Goal: Task Accomplishment & Management: Complete application form

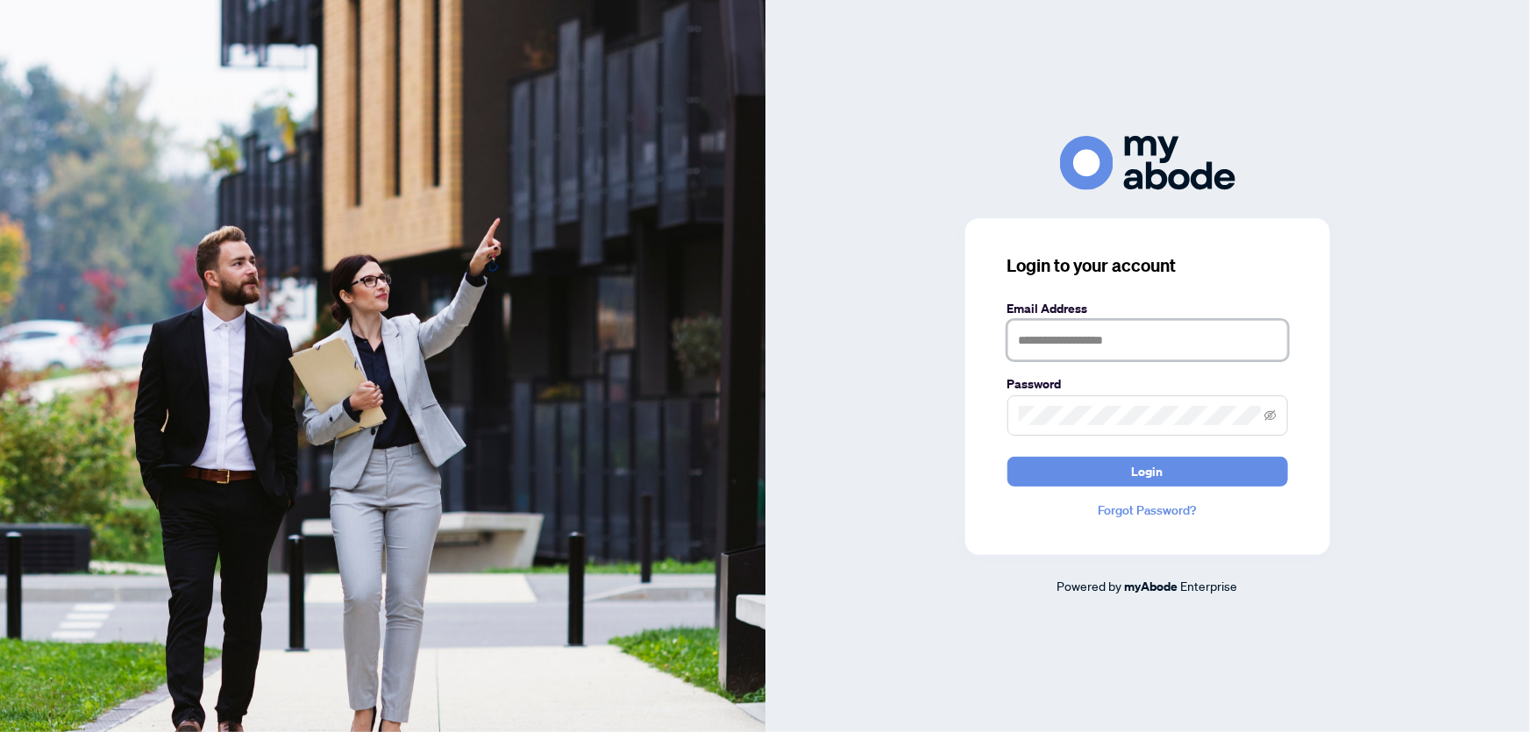
click at [1157, 344] on input "text" at bounding box center [1147, 340] width 281 height 40
type input "**********"
click at [1154, 469] on span "Login" at bounding box center [1148, 472] width 32 height 28
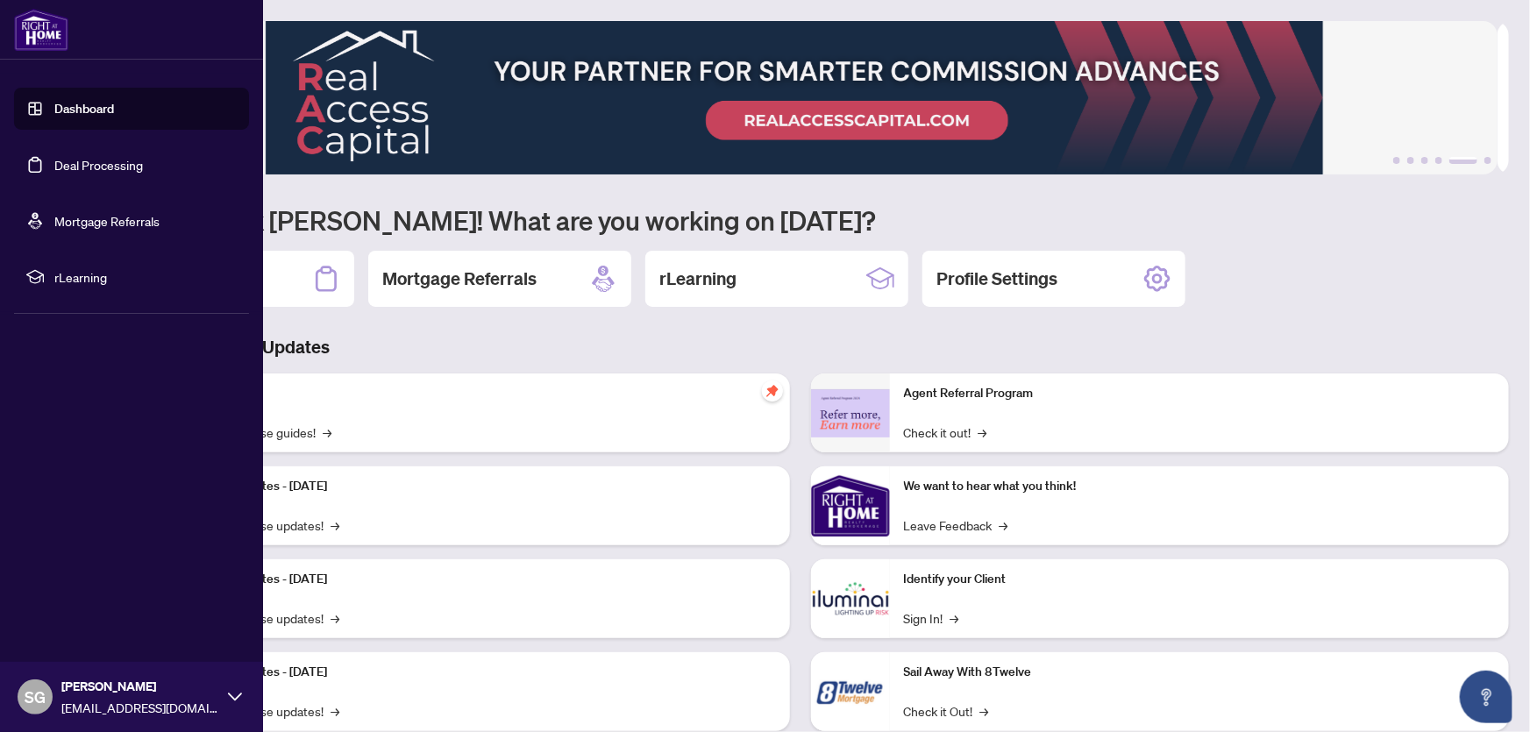
click at [54, 107] on link "Dashboard" at bounding box center [84, 109] width 60 height 16
click at [54, 166] on link "Deal Processing" at bounding box center [98, 165] width 89 height 16
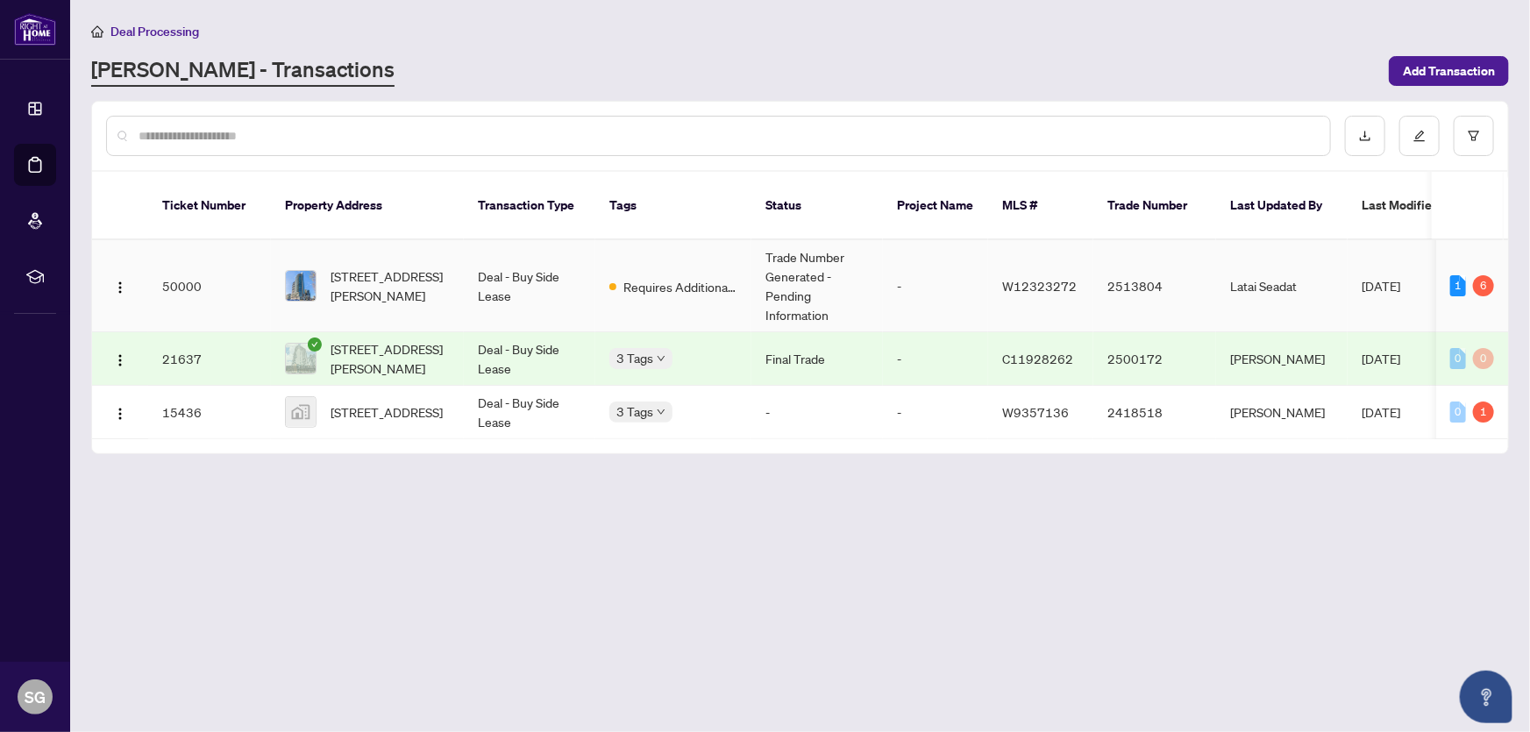
click at [561, 263] on td "Deal - Buy Side Lease" at bounding box center [529, 286] width 131 height 92
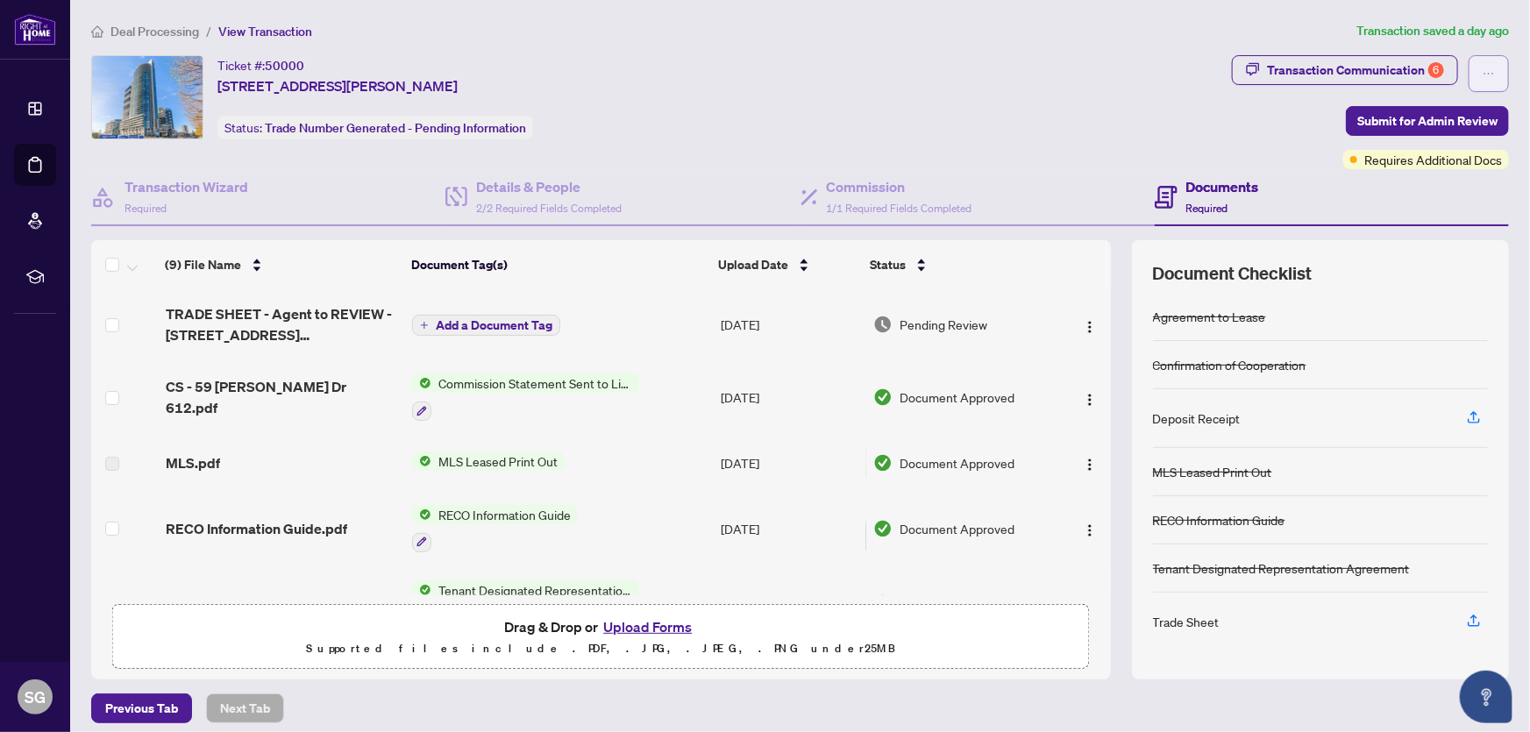
click at [1482, 69] on icon "ellipsis" at bounding box center [1488, 74] width 12 height 12
click at [1133, 61] on div "Ticket #: 50000 [STREET_ADDRESS][PERSON_NAME] Status: Trade Number Generated - …" at bounding box center [658, 97] width 1134 height 84
click at [808, 75] on div "Ticket #: 50000 [STREET_ADDRESS][PERSON_NAME] Status: Trade Number Generated - …" at bounding box center [658, 97] width 1134 height 84
click at [1191, 177] on h4 "Documents" at bounding box center [1222, 186] width 73 height 21
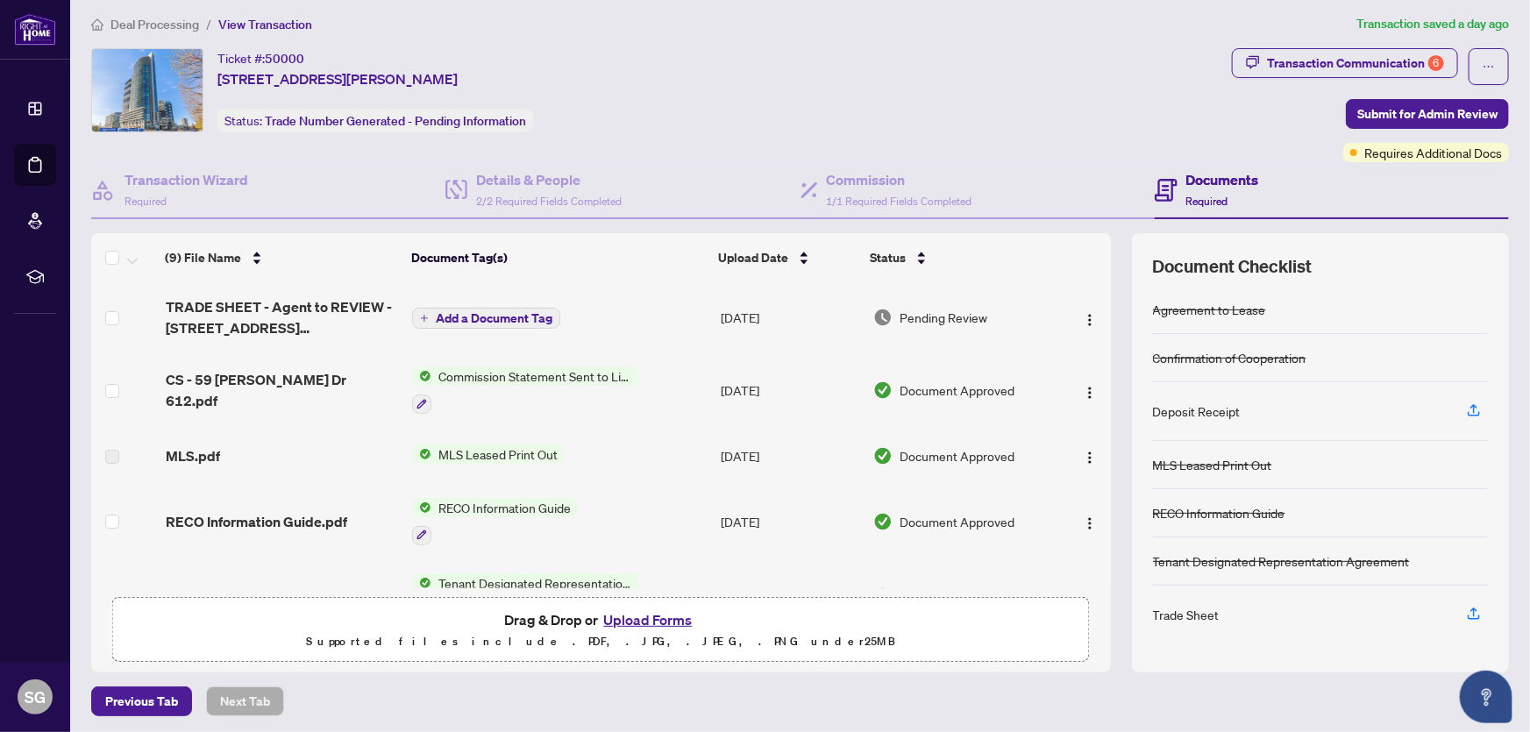
scroll to position [9, 0]
click at [1466, 605] on icon "button" at bounding box center [1474, 612] width 16 height 16
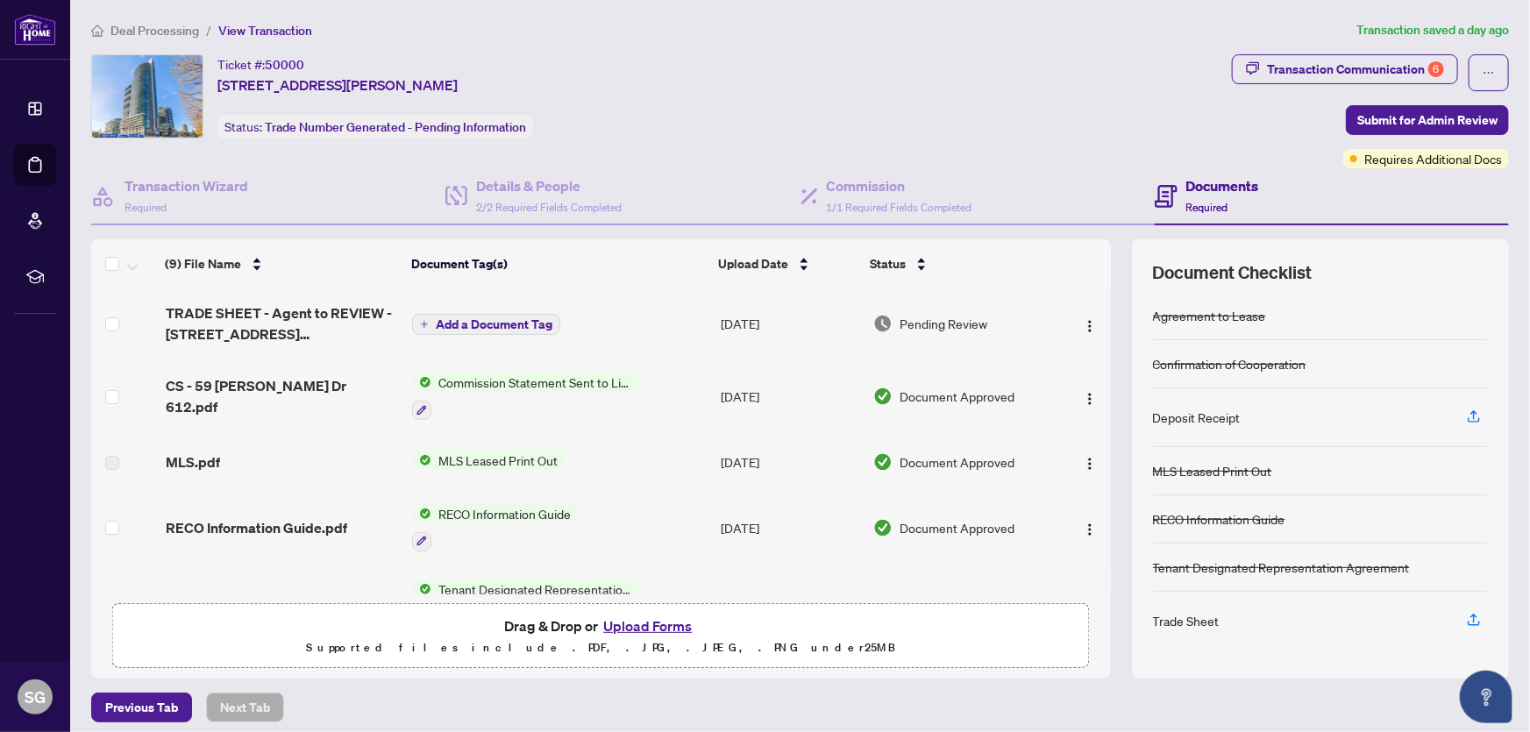
scroll to position [0, 0]
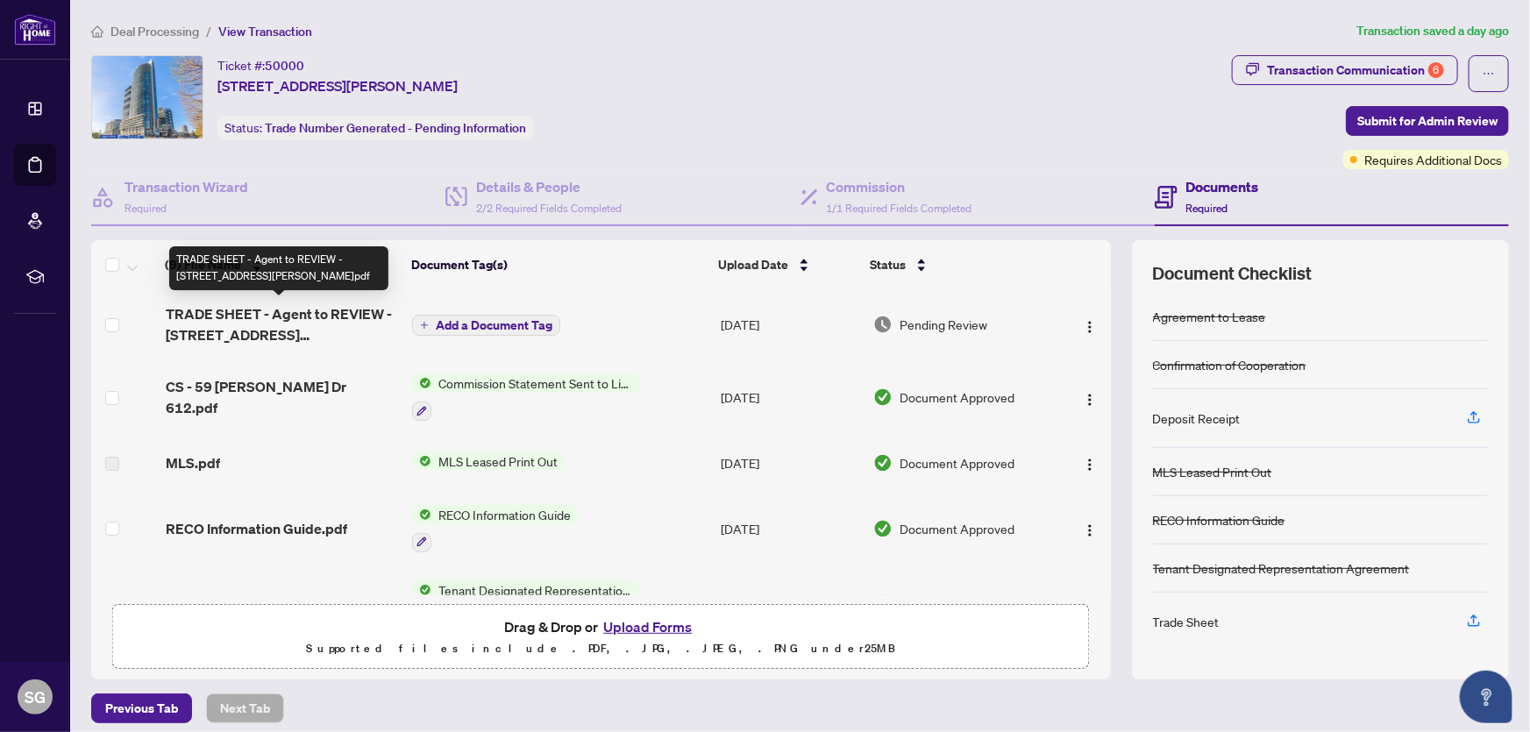
click at [242, 322] on span "TRADE SHEET - Agent to REVIEW - [STREET_ADDRESS][PERSON_NAME]pdf" at bounding box center [282, 324] width 232 height 42
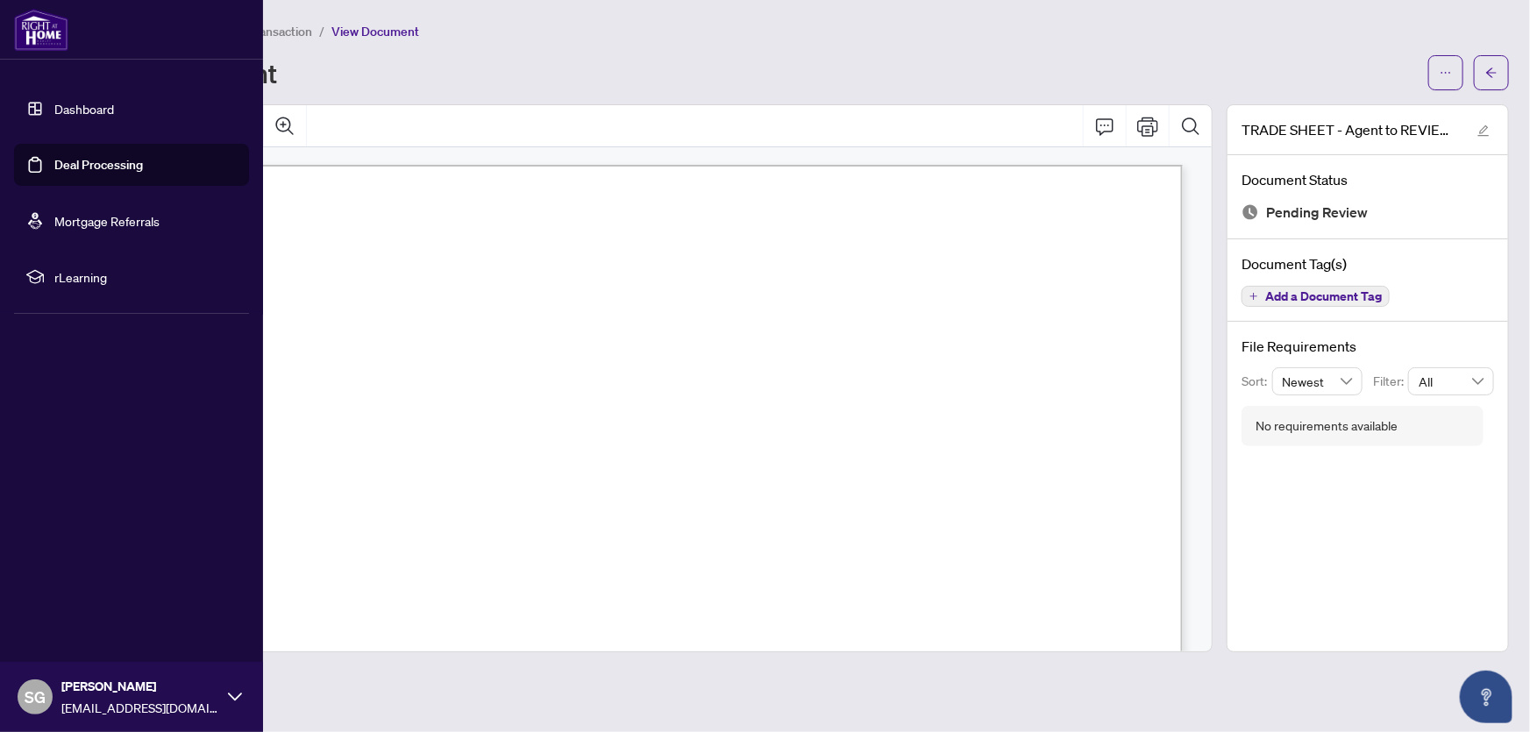
click at [88, 164] on link "Deal Processing" at bounding box center [98, 165] width 89 height 16
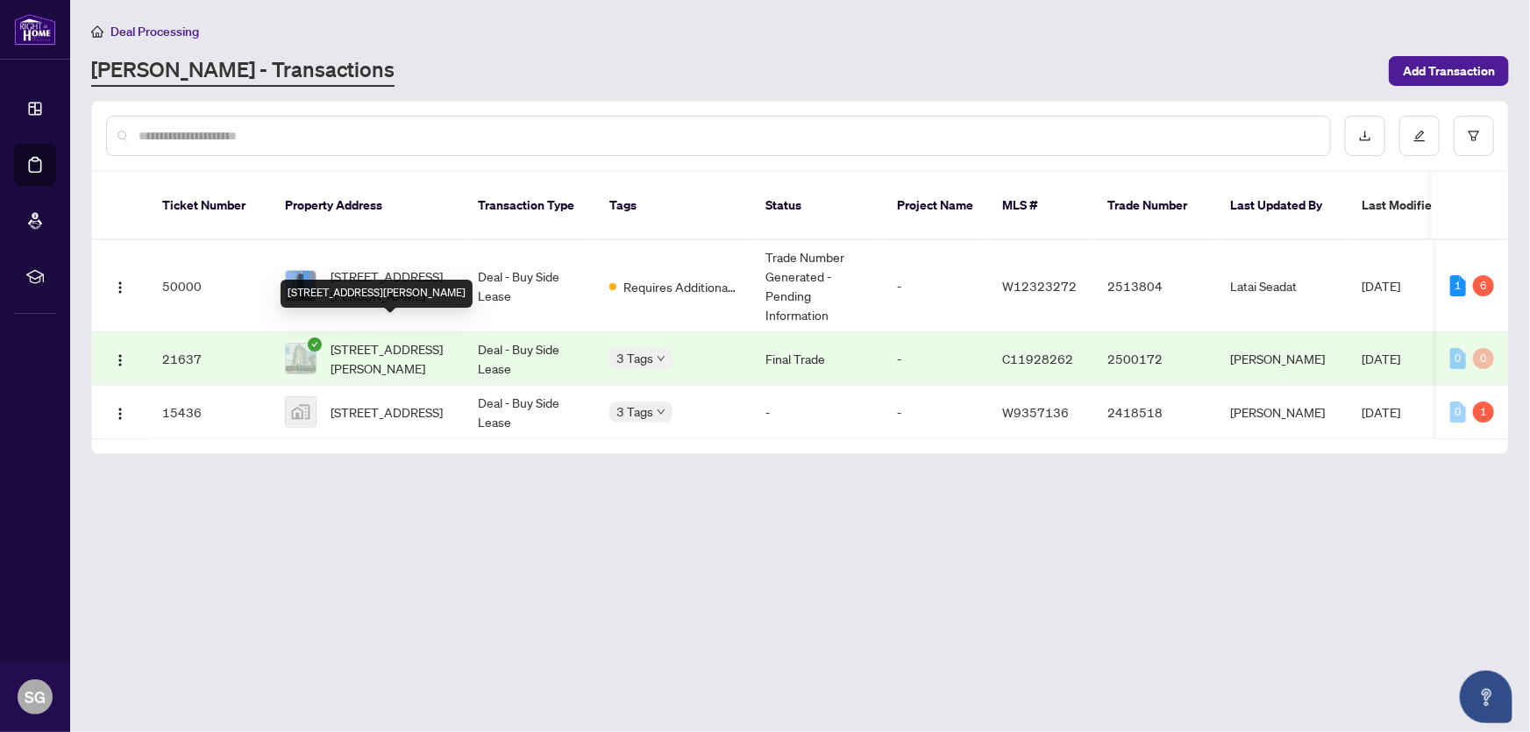
click at [394, 339] on span "[STREET_ADDRESS][PERSON_NAME]" at bounding box center [390, 358] width 119 height 39
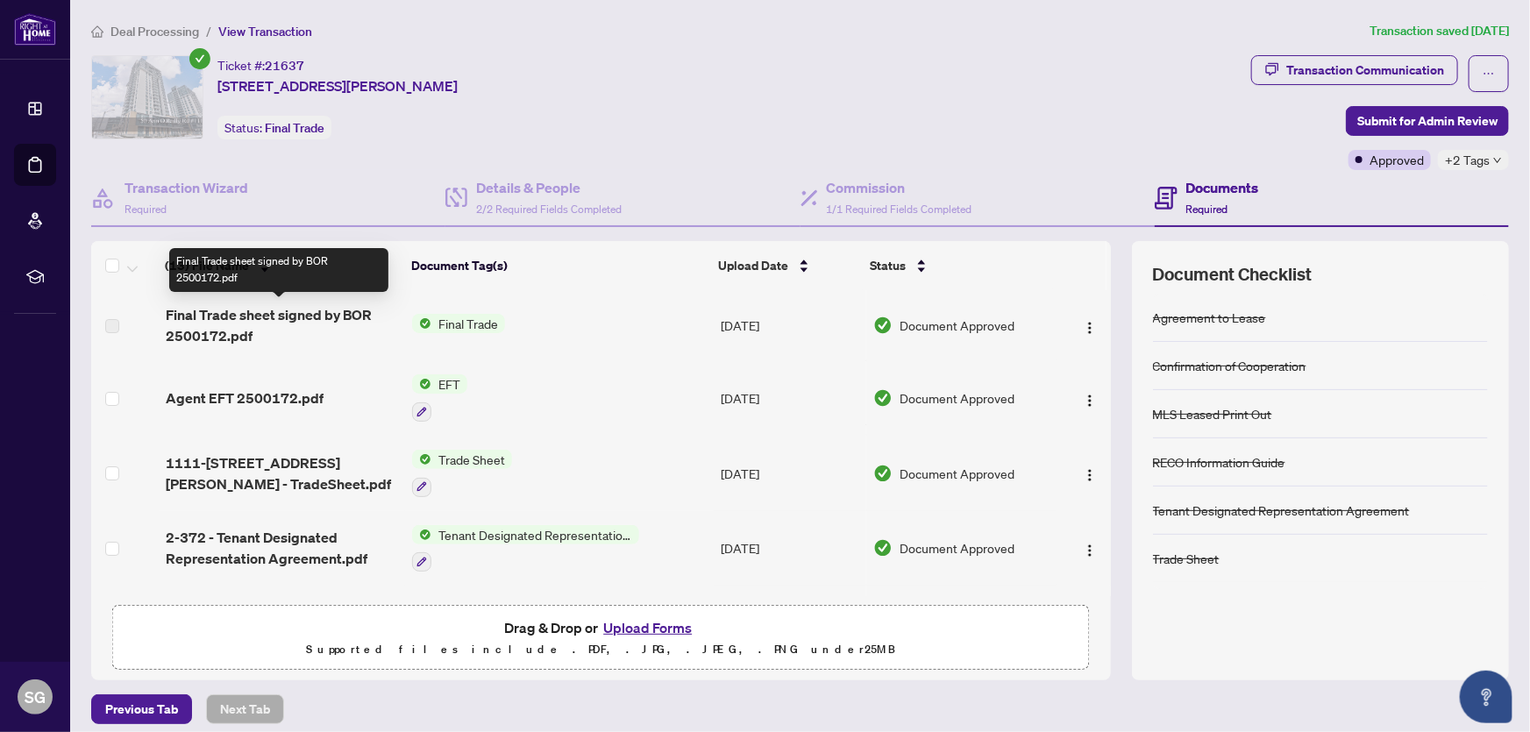
click at [217, 316] on span "Final Trade sheet signed by BOR 2500172.pdf" at bounding box center [282, 325] width 232 height 42
click at [220, 324] on span "Final Trade sheet signed by BOR 2500172.pdf" at bounding box center [282, 325] width 232 height 42
click at [191, 321] on span "Final Trade sheet signed by BOR 2500172.pdf" at bounding box center [282, 325] width 232 height 42
click at [110, 322] on label at bounding box center [112, 325] width 14 height 19
click at [935, 329] on span "Document Approved" at bounding box center [956, 325] width 115 height 19
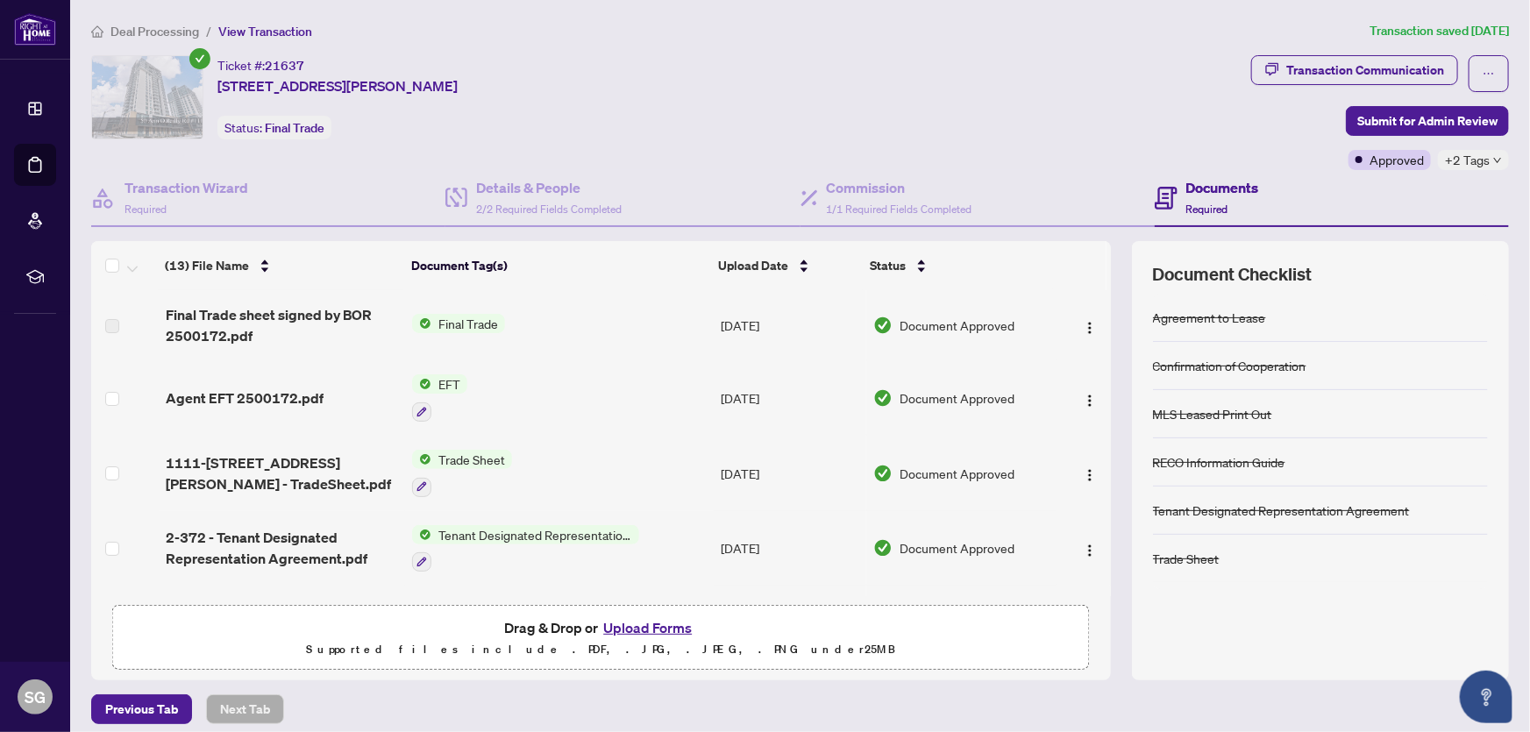
click at [873, 328] on img at bounding box center [882, 325] width 19 height 19
click at [750, 327] on td "[DATE]" at bounding box center [790, 325] width 153 height 70
click at [445, 323] on span "Final Trade" at bounding box center [468, 323] width 74 height 19
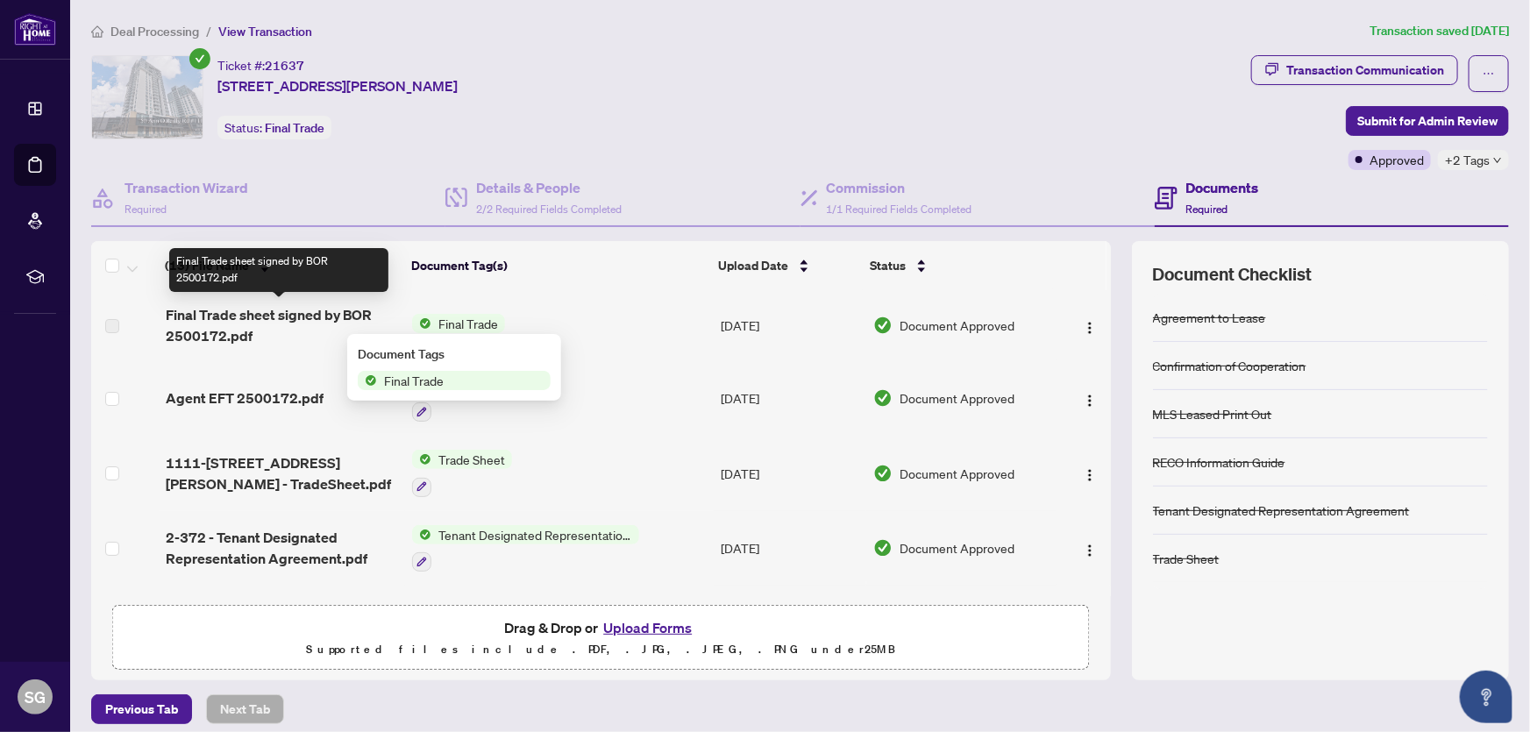
click at [240, 315] on span "Final Trade sheet signed by BOR 2500172.pdf" at bounding box center [282, 325] width 232 height 42
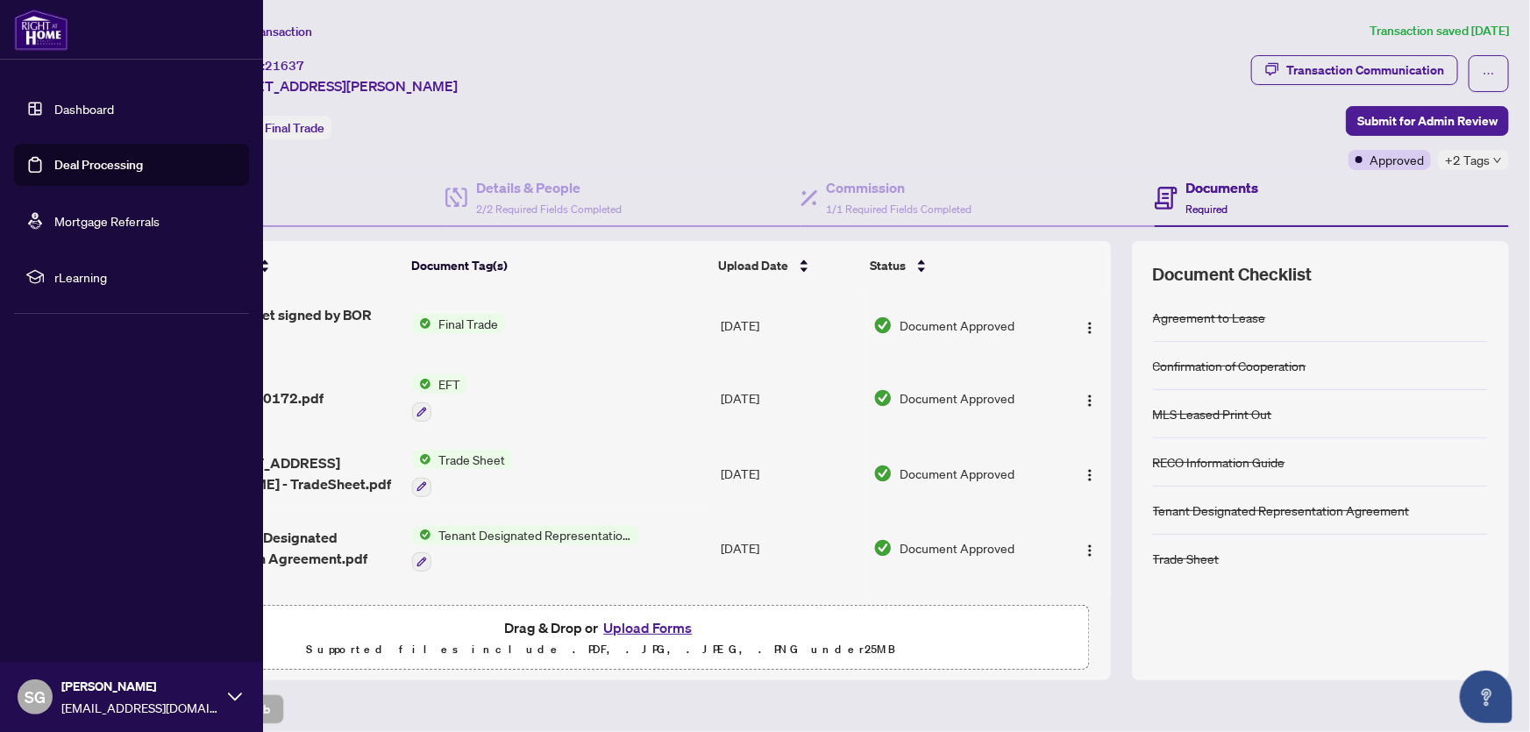
click at [82, 169] on link "Deal Processing" at bounding box center [98, 165] width 89 height 16
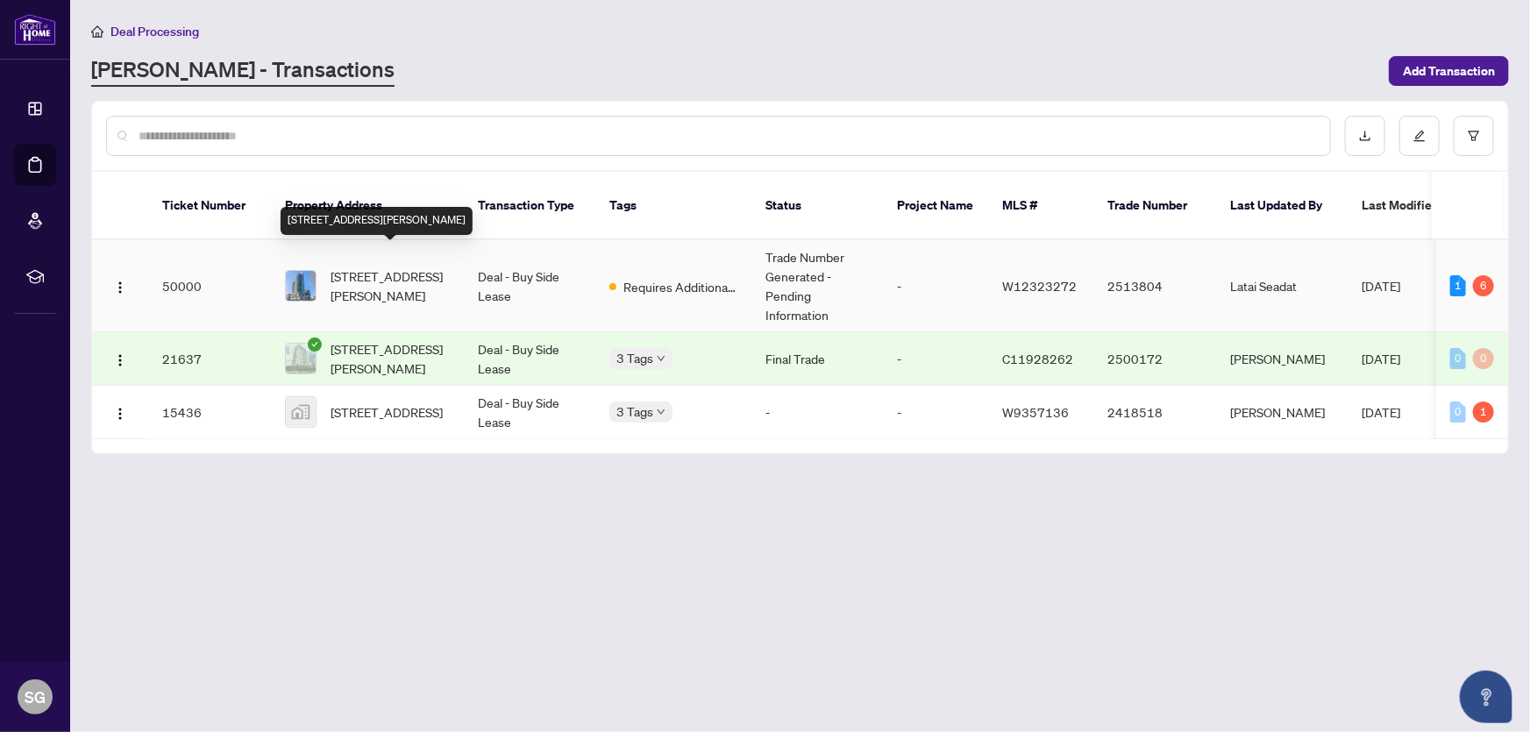
click at [355, 269] on span "[STREET_ADDRESS][PERSON_NAME]" at bounding box center [390, 286] width 119 height 39
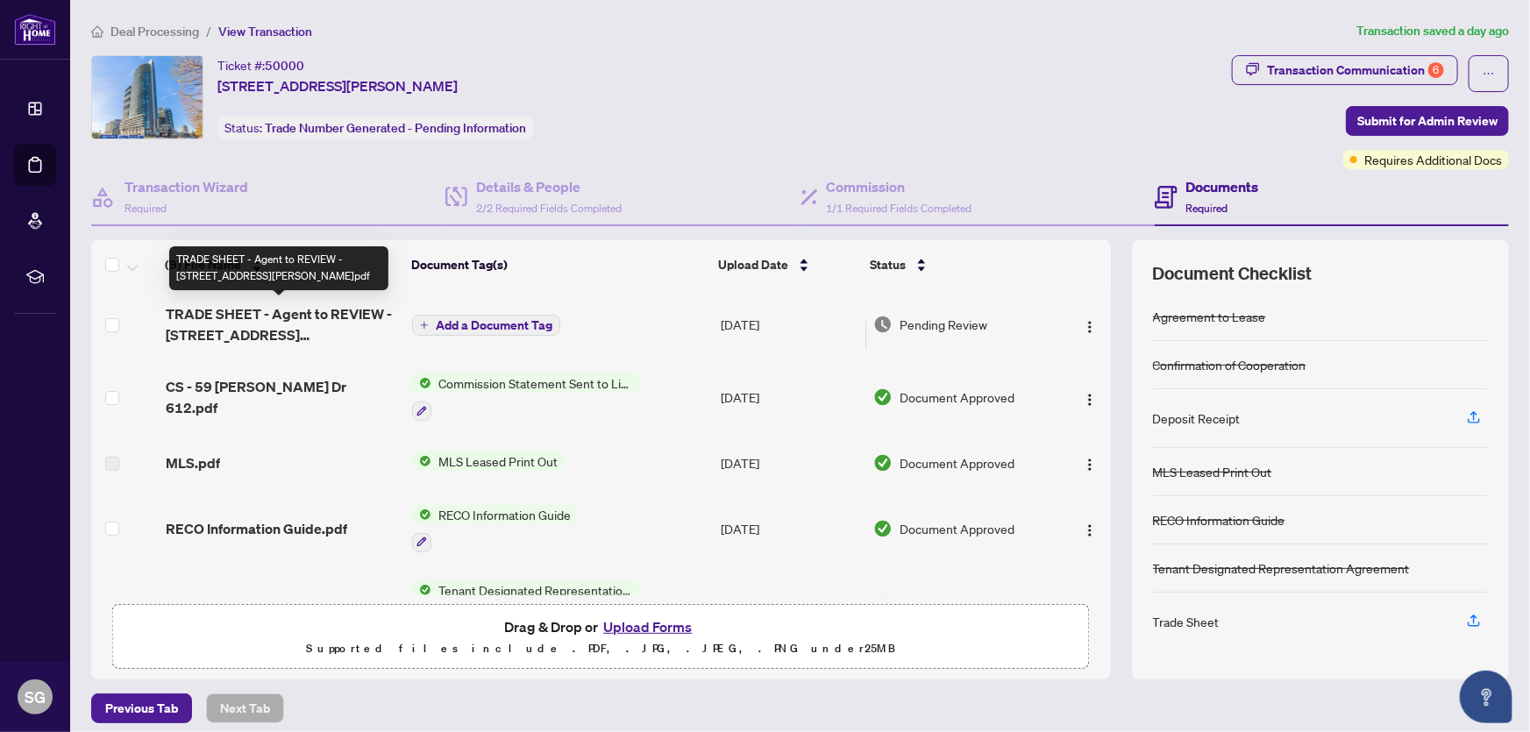
click at [235, 312] on span "TRADE SHEET - Agent to REVIEW - [STREET_ADDRESS][PERSON_NAME]pdf" at bounding box center [282, 324] width 232 height 42
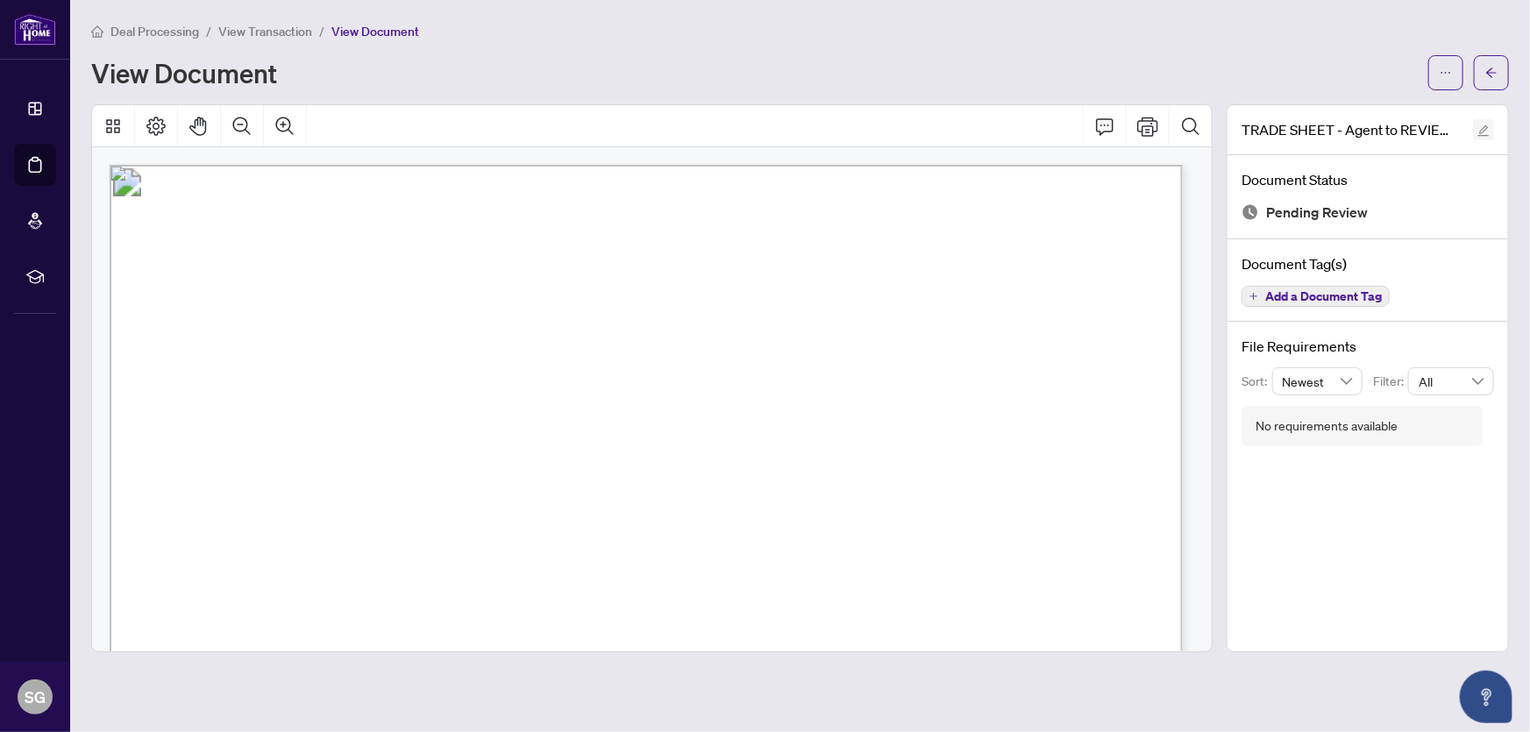
click at [1483, 127] on icon "edit" at bounding box center [1483, 130] width 12 height 12
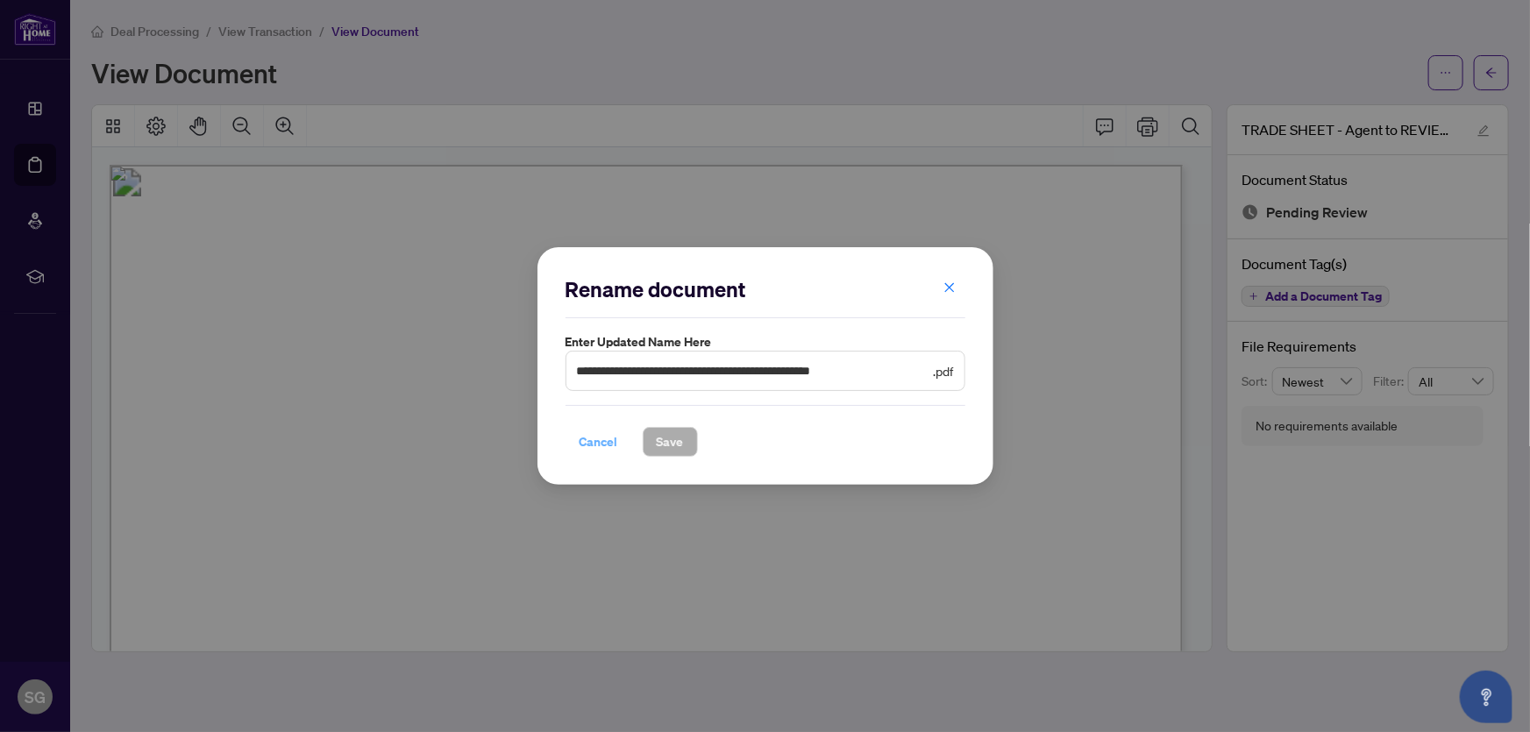
click at [586, 440] on span "Cancel" at bounding box center [598, 442] width 39 height 28
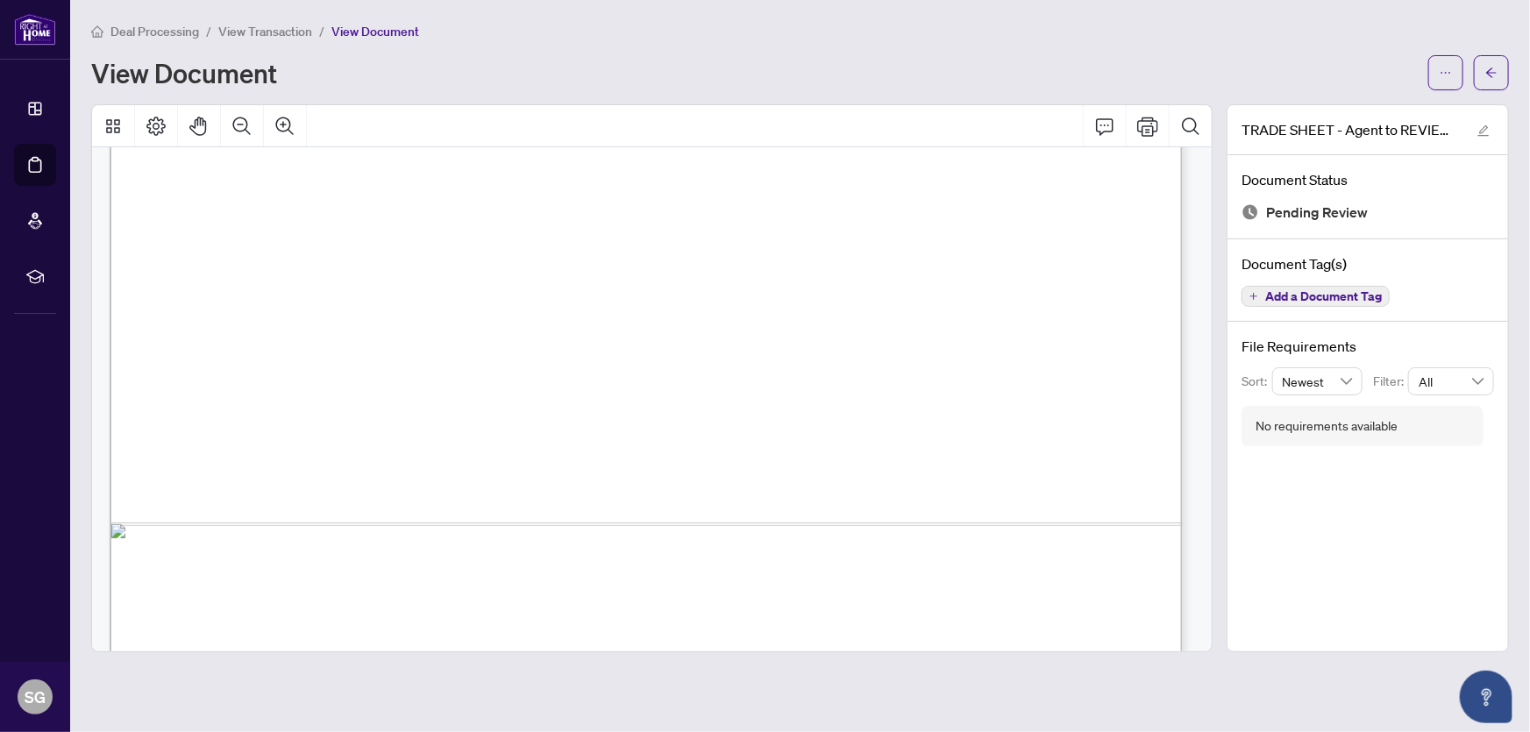
scroll to position [919, 0]
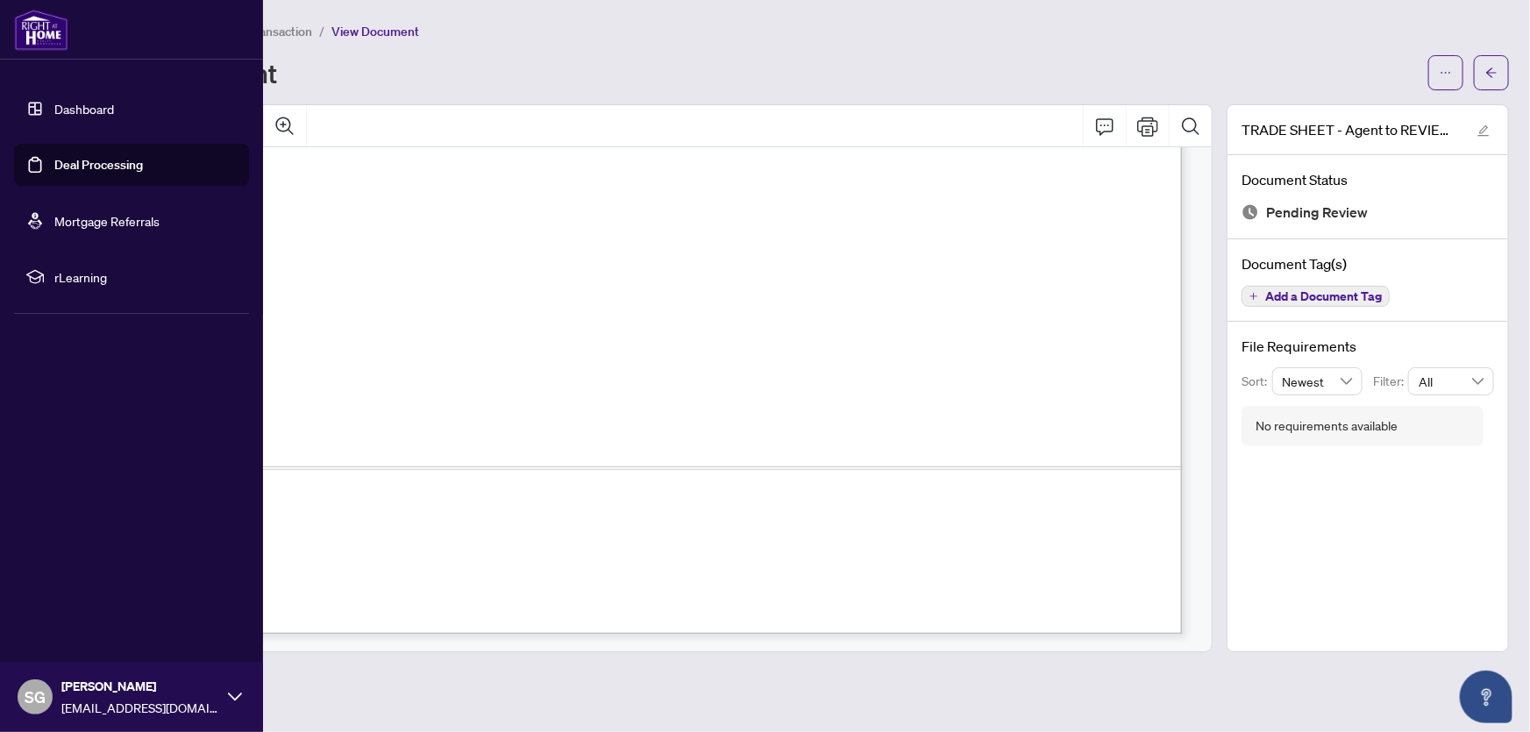
click at [54, 167] on link "Deal Processing" at bounding box center [98, 165] width 89 height 16
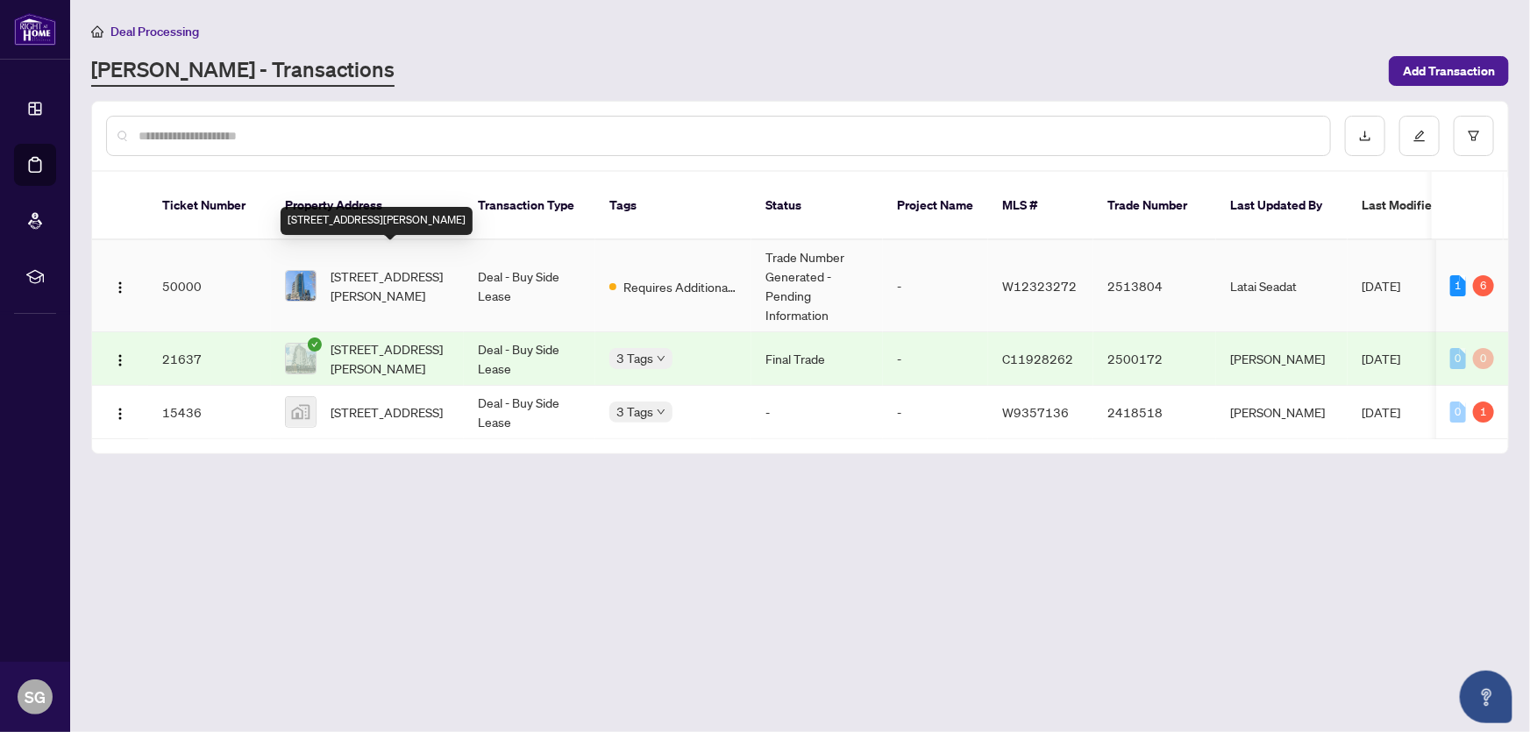
click at [371, 267] on span "[STREET_ADDRESS][PERSON_NAME]" at bounding box center [390, 286] width 119 height 39
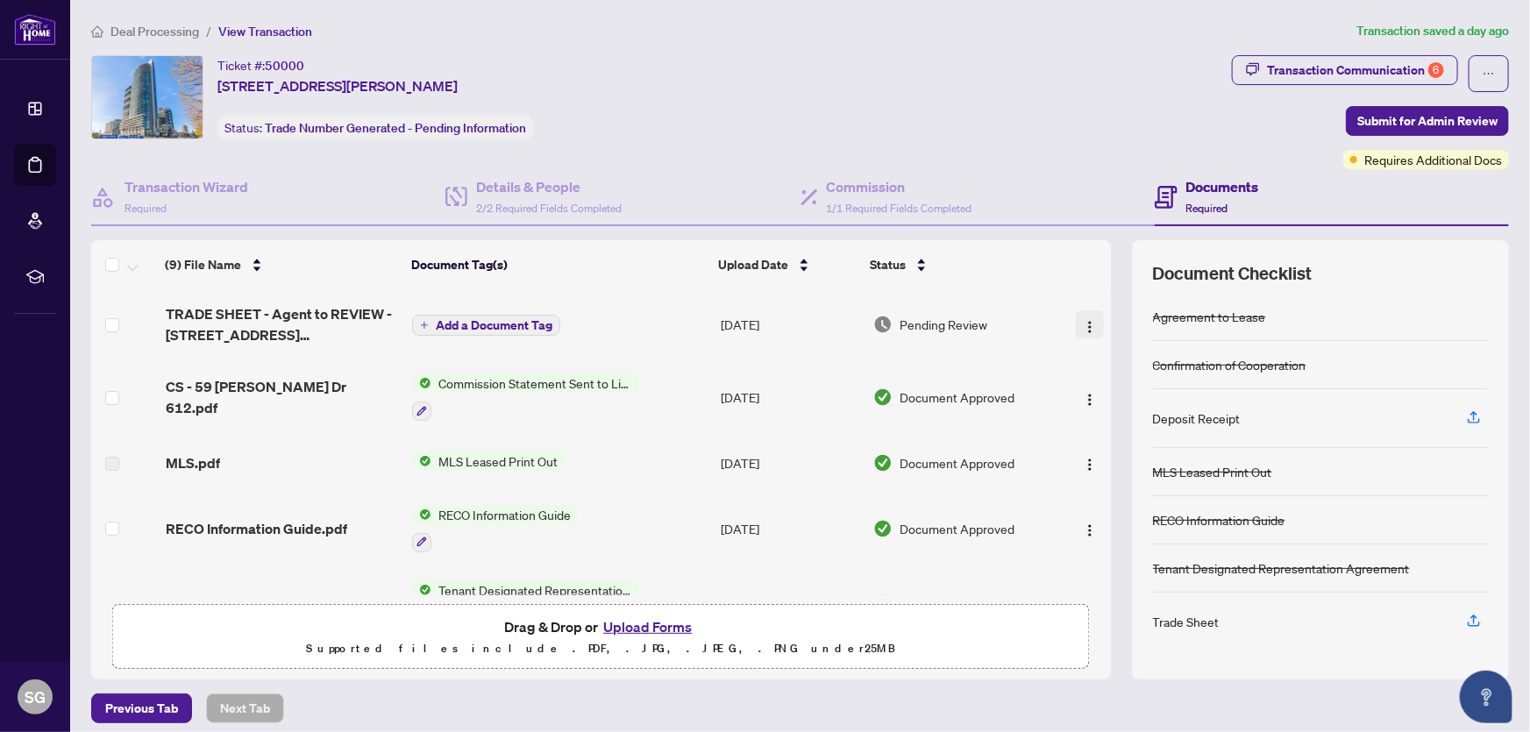
click at [1083, 320] on img "button" at bounding box center [1090, 327] width 14 height 14
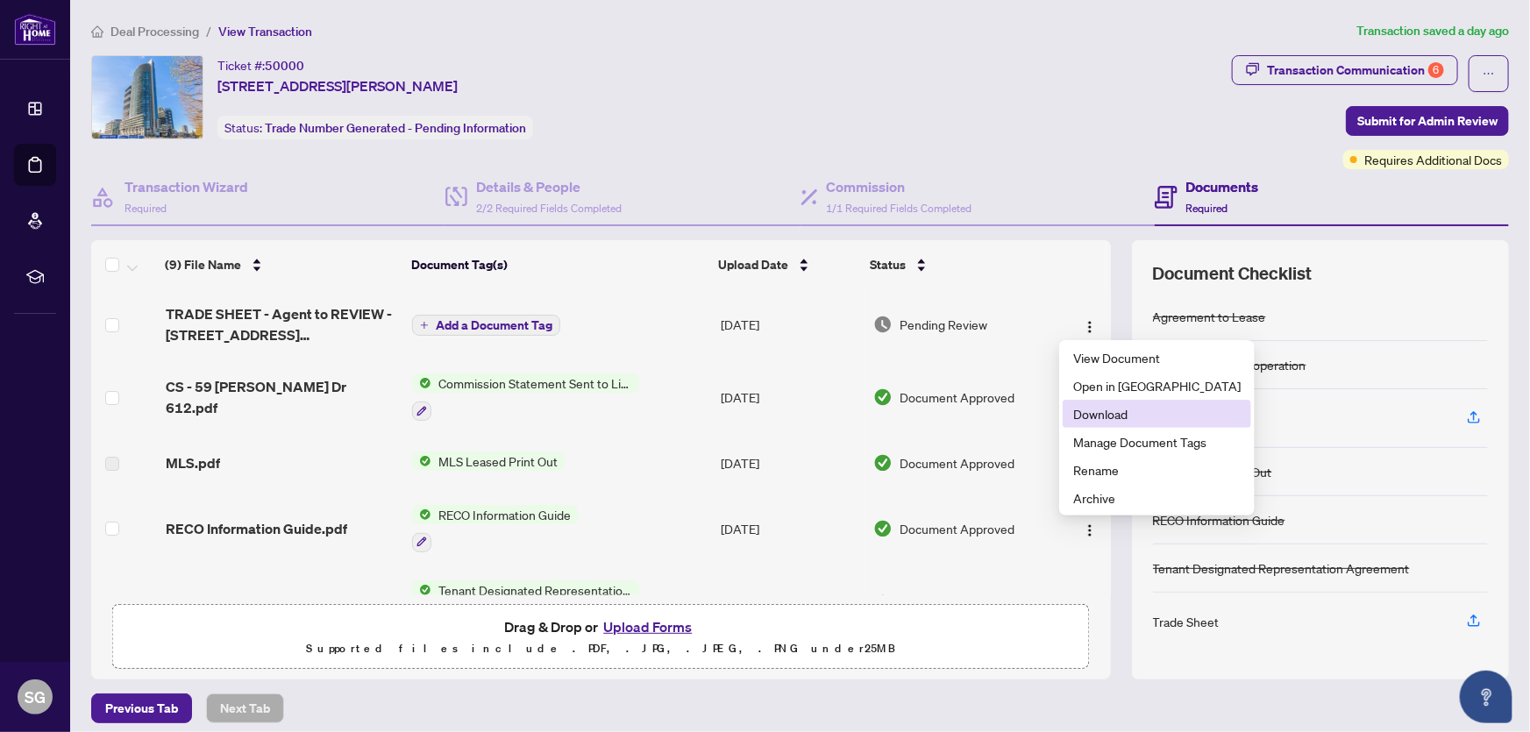
click at [1091, 411] on span "Download" at bounding box center [1156, 413] width 167 height 19
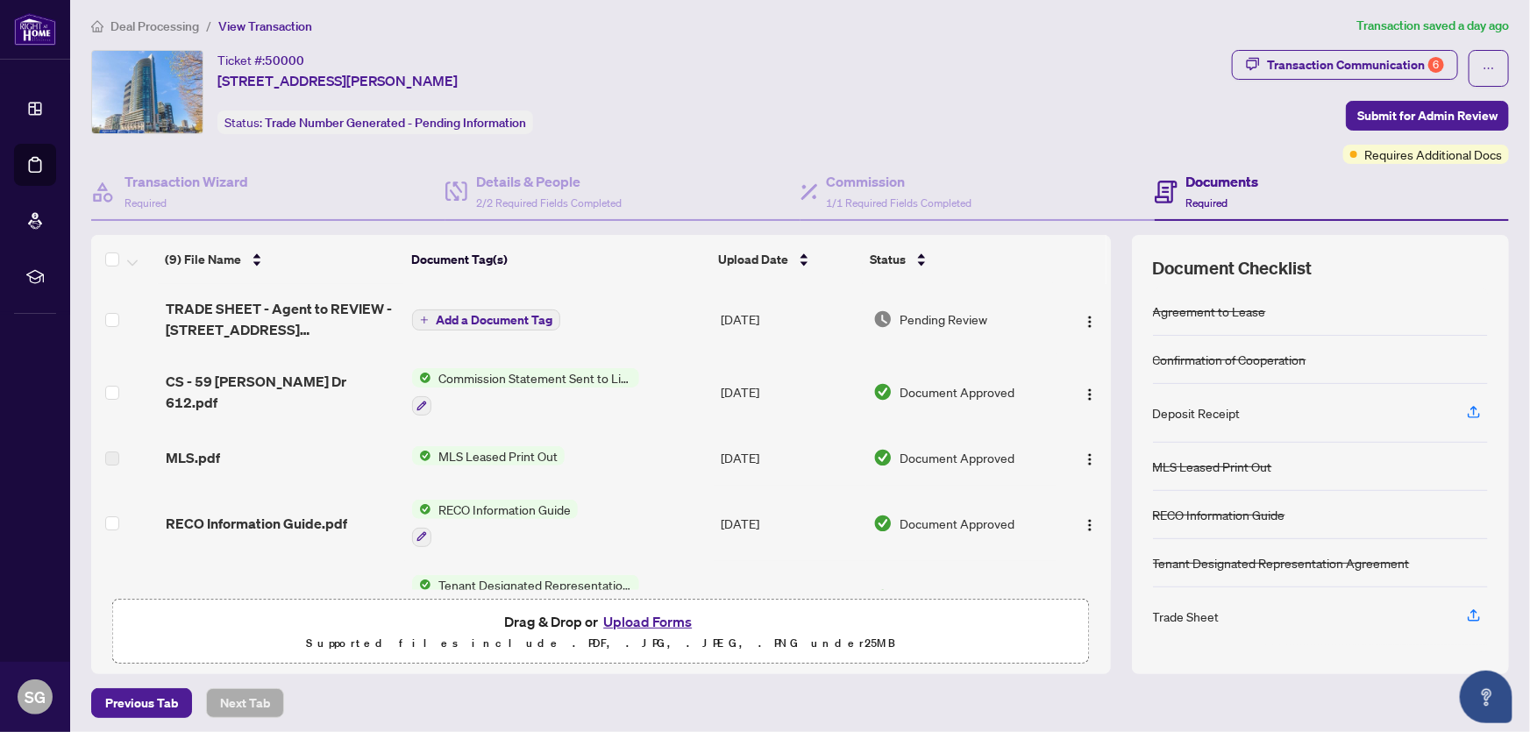
scroll to position [9, 0]
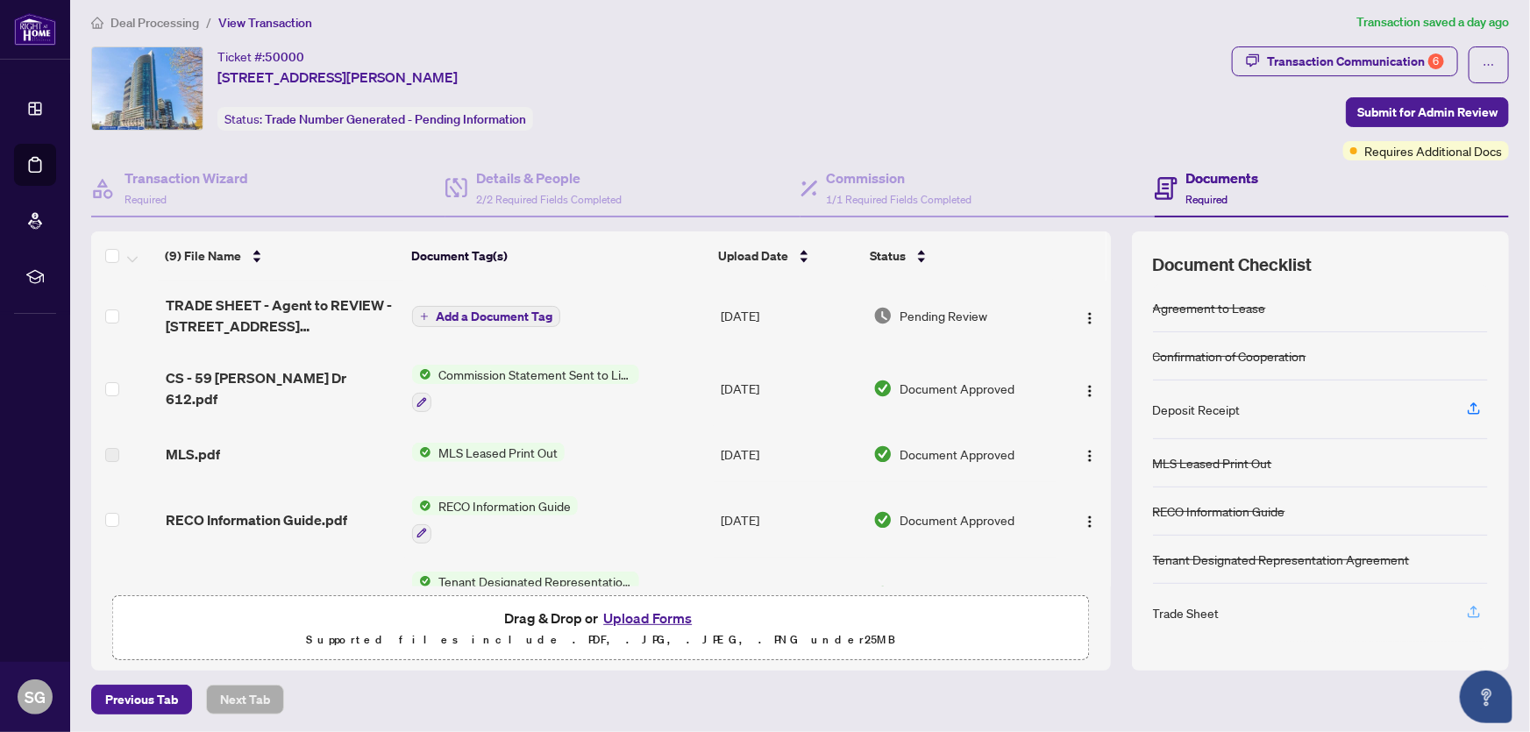
click at [1466, 605] on icon "button" at bounding box center [1474, 612] width 16 height 16
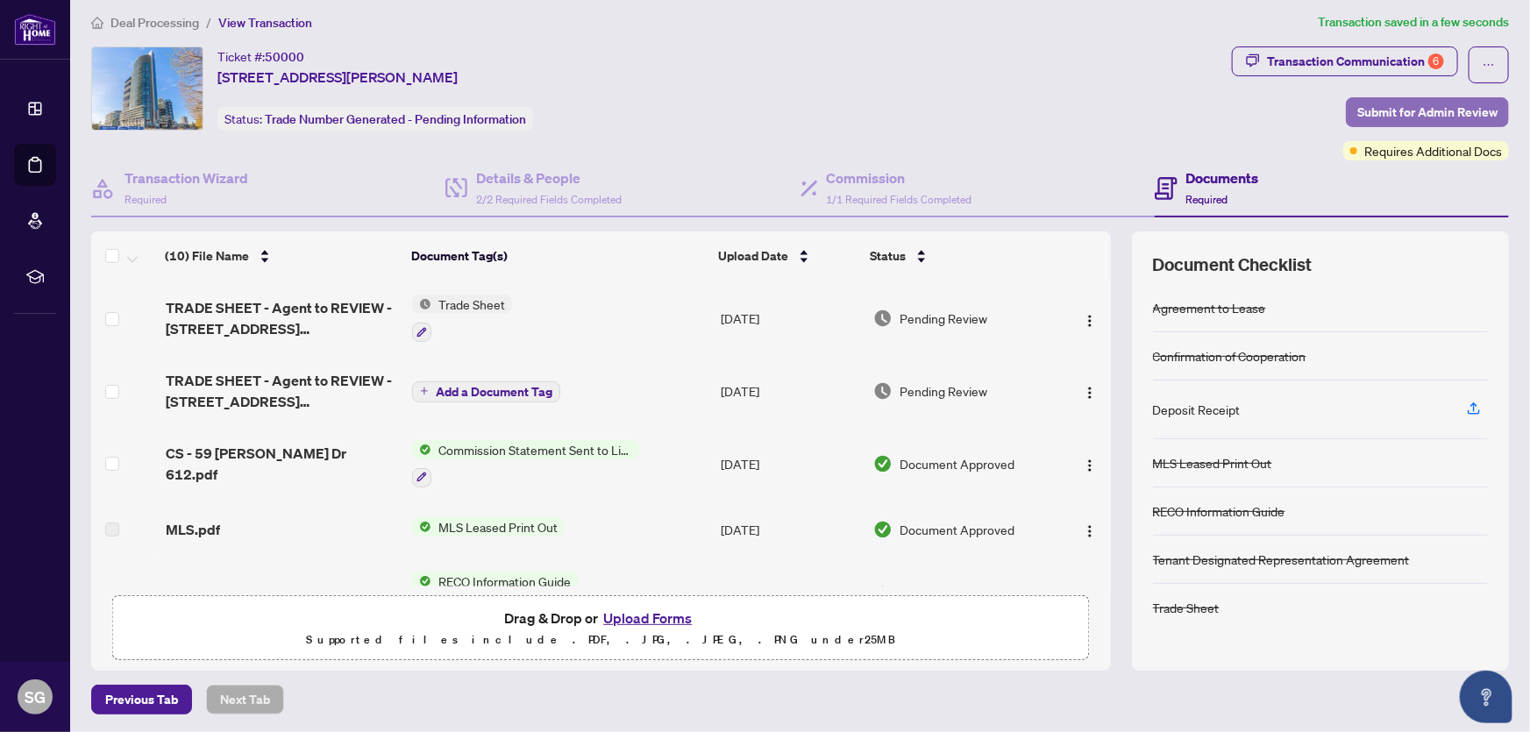
click at [1401, 108] on span "Submit for Admin Review" at bounding box center [1427, 112] width 140 height 28
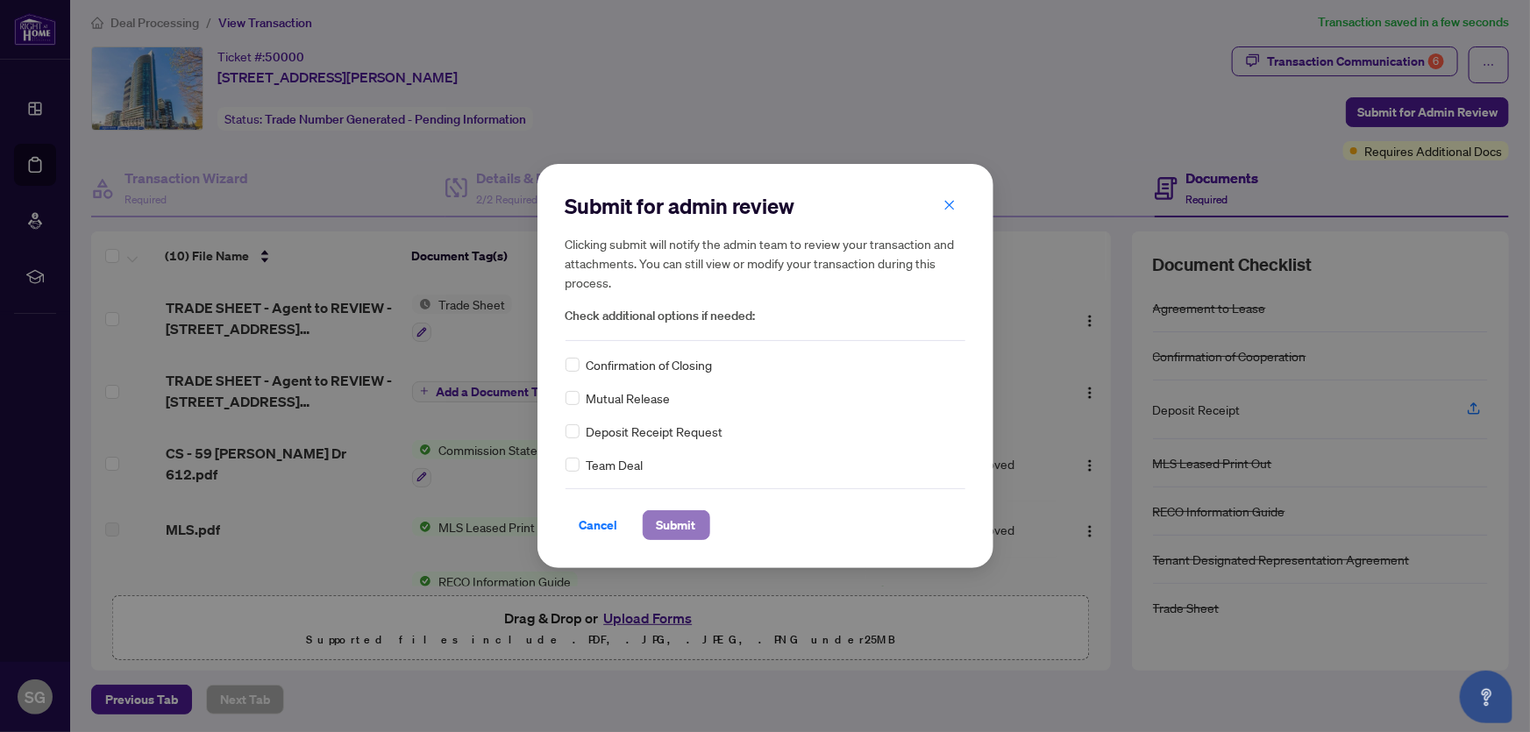
click at [670, 522] on span "Submit" at bounding box center [676, 525] width 39 height 28
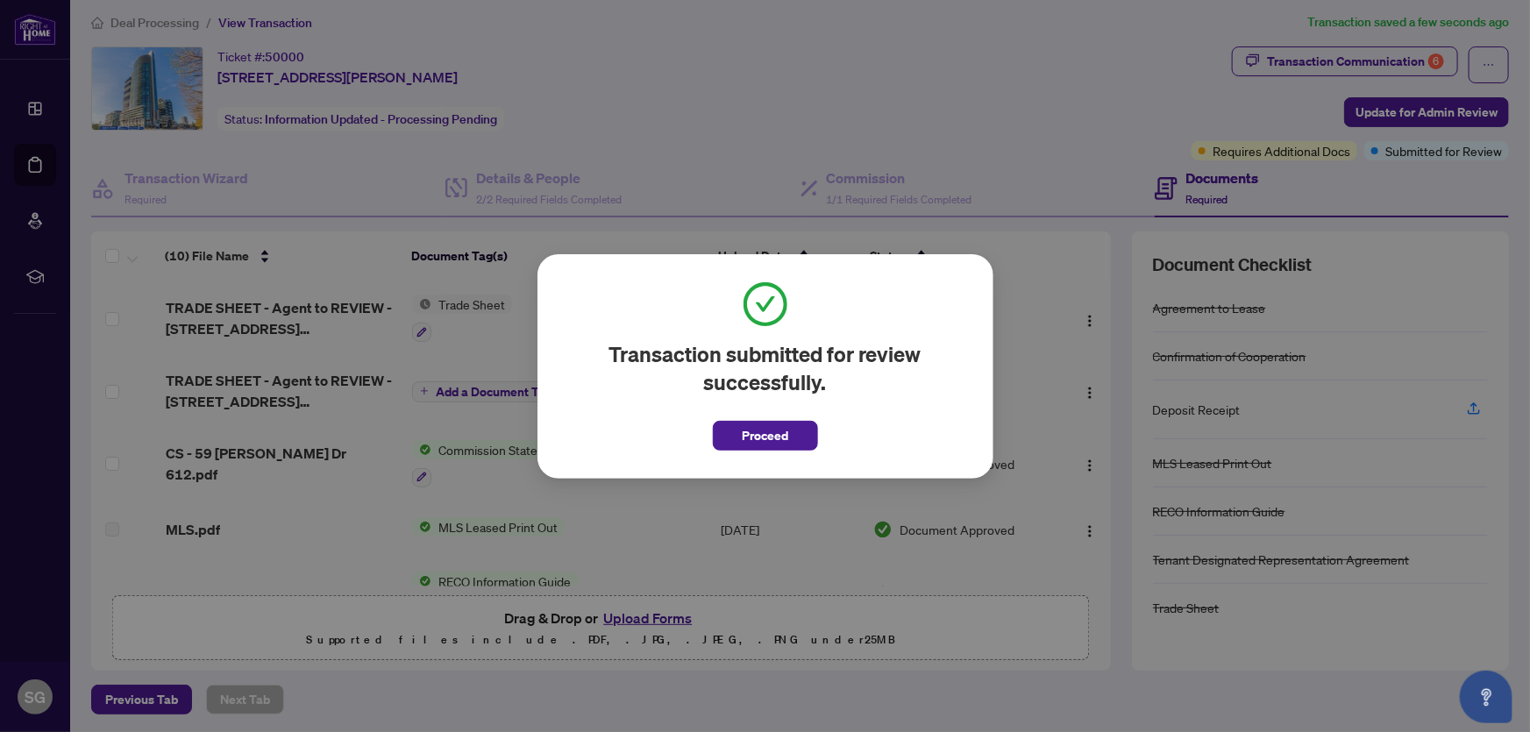
click at [739, 437] on button "Proceed" at bounding box center [765, 436] width 105 height 30
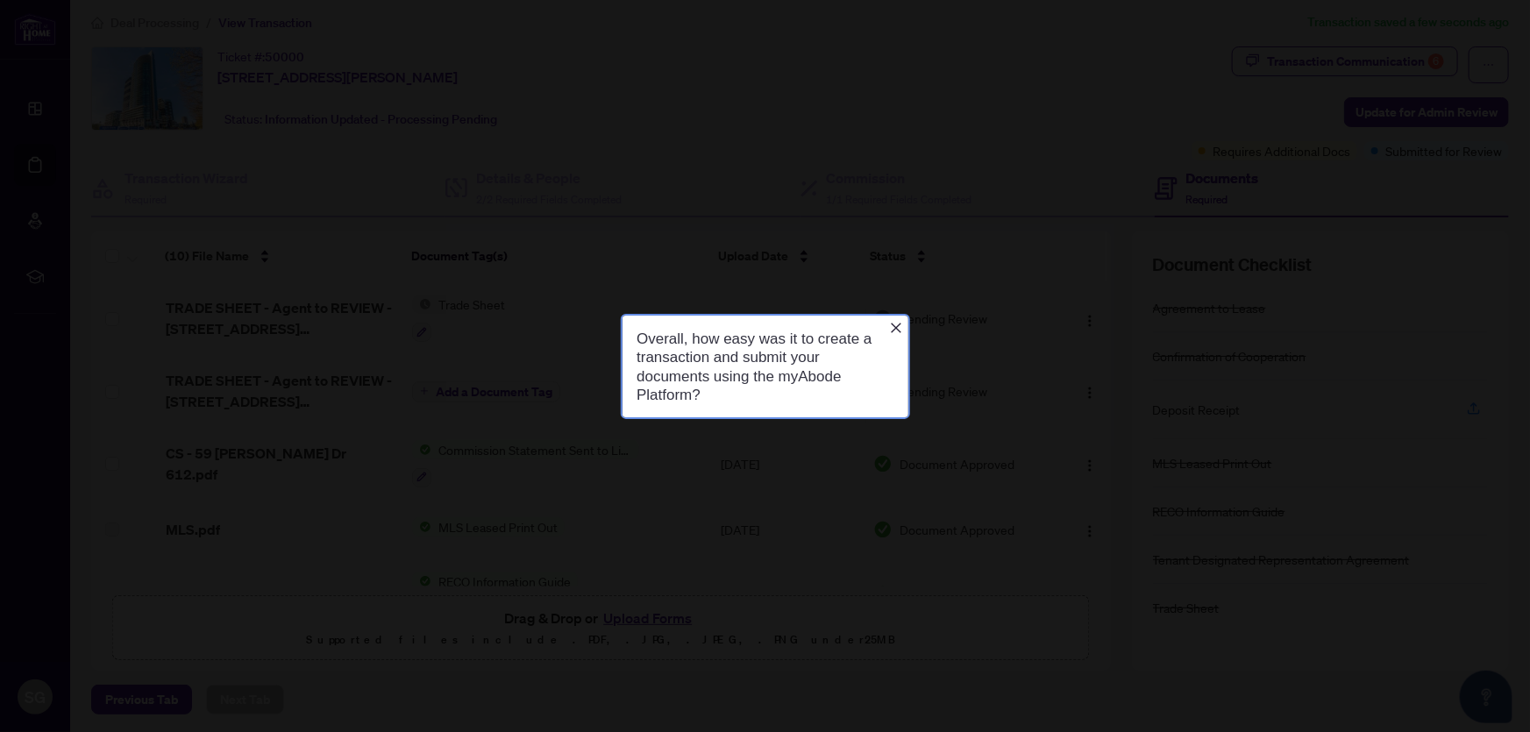
scroll to position [0, 0]
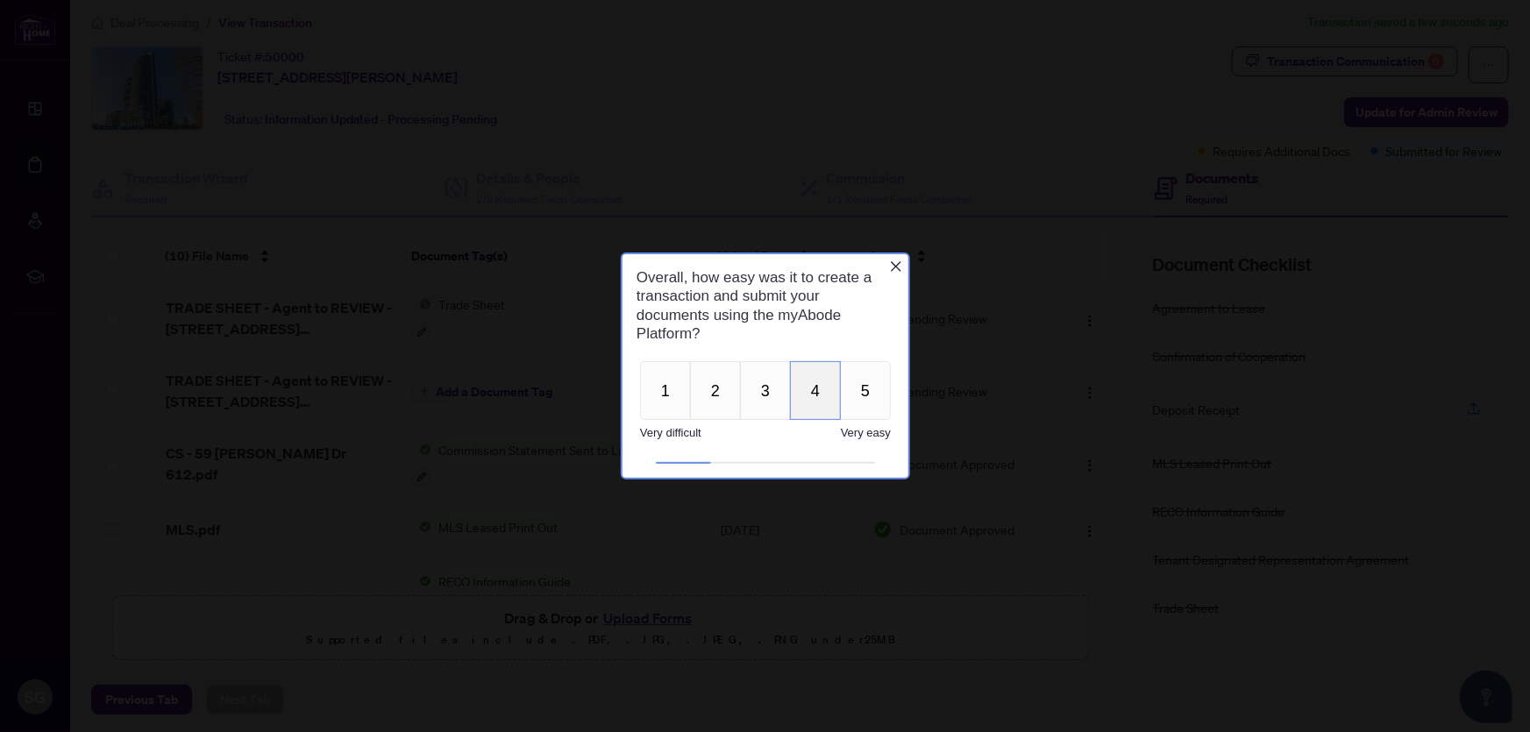
click at [814, 381] on button "4" at bounding box center [814, 390] width 51 height 59
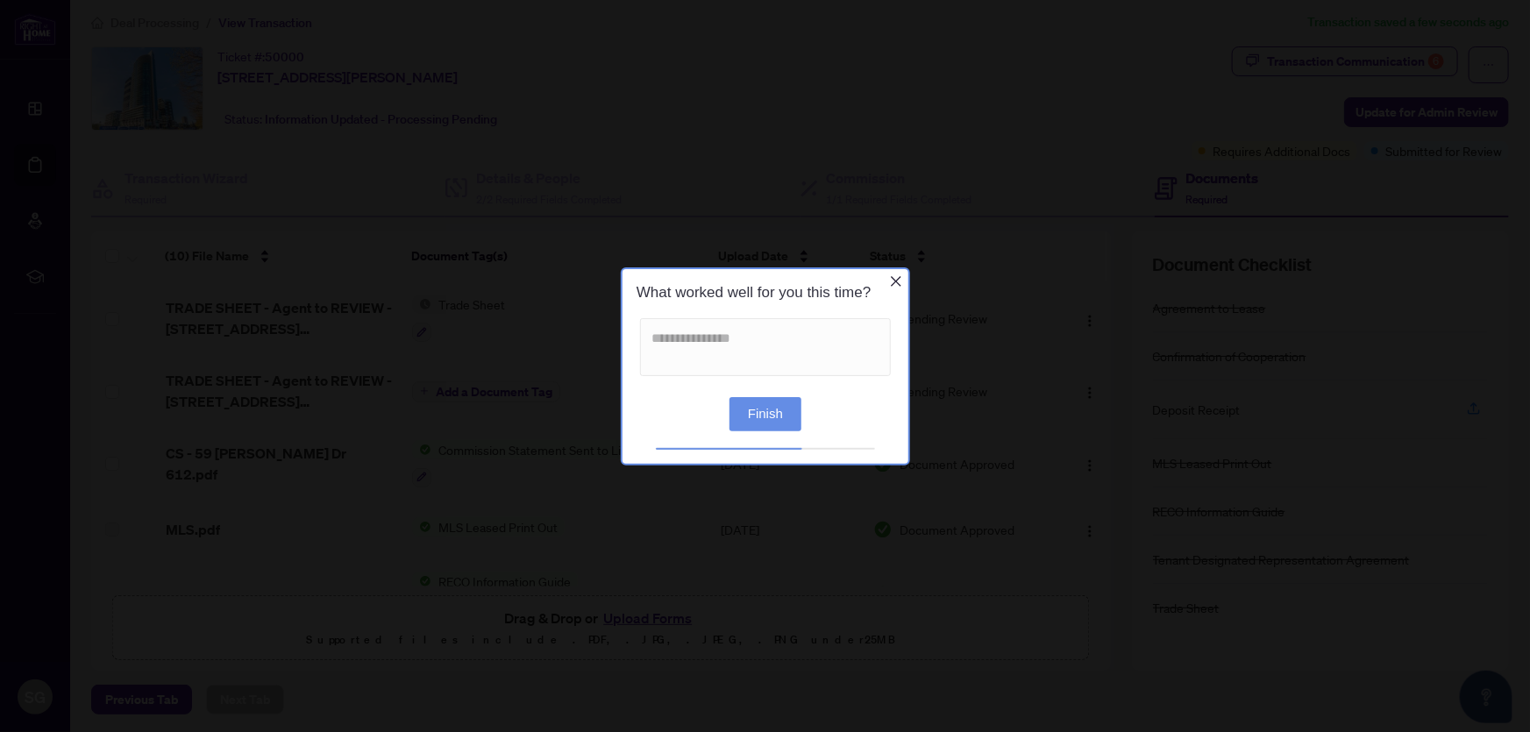
click at [758, 408] on button "Finish" at bounding box center [765, 413] width 72 height 34
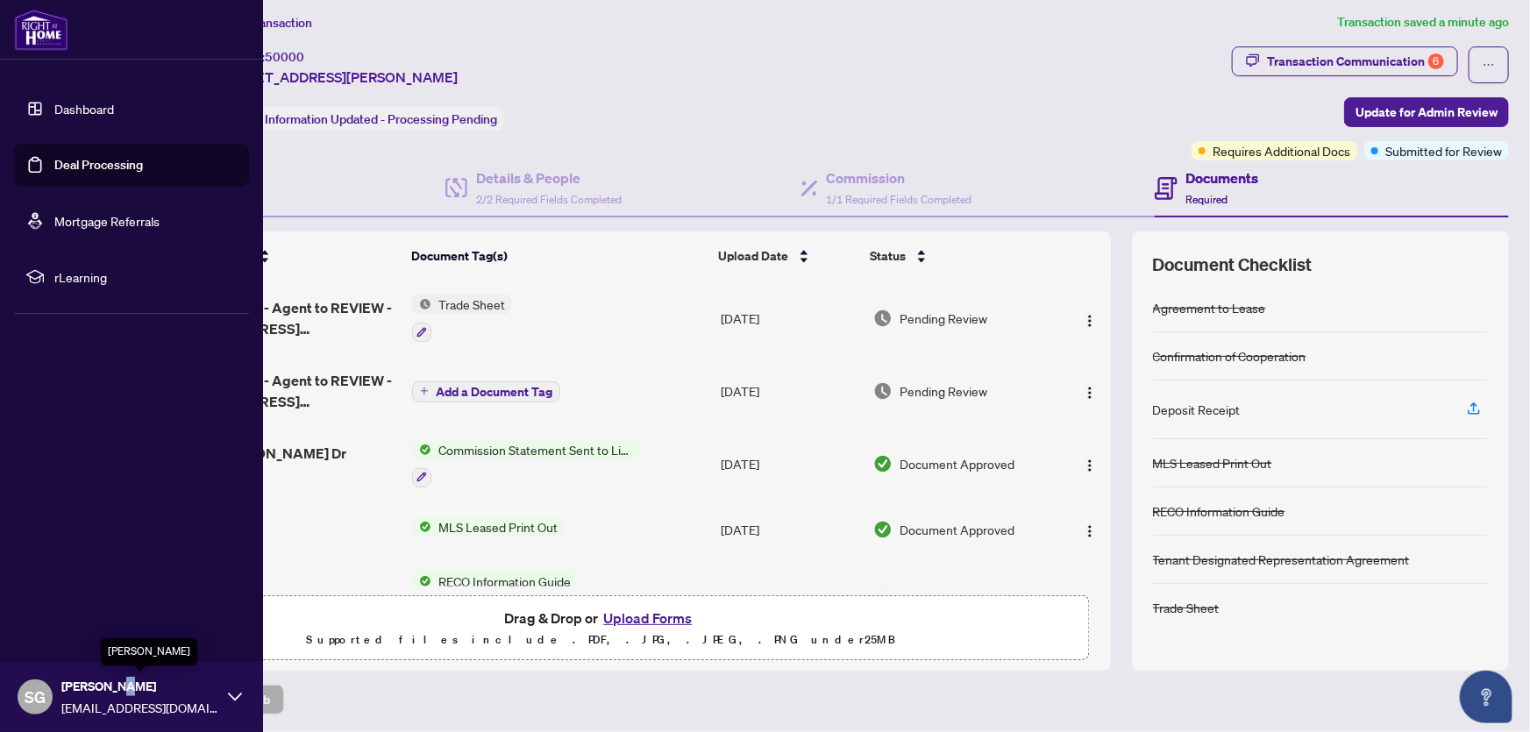
click at [123, 684] on span "[PERSON_NAME]" at bounding box center [140, 686] width 158 height 19
click at [79, 592] on span "Logout" at bounding box center [70, 593] width 39 height 28
